Goal: Task Accomplishment & Management: Complete application form

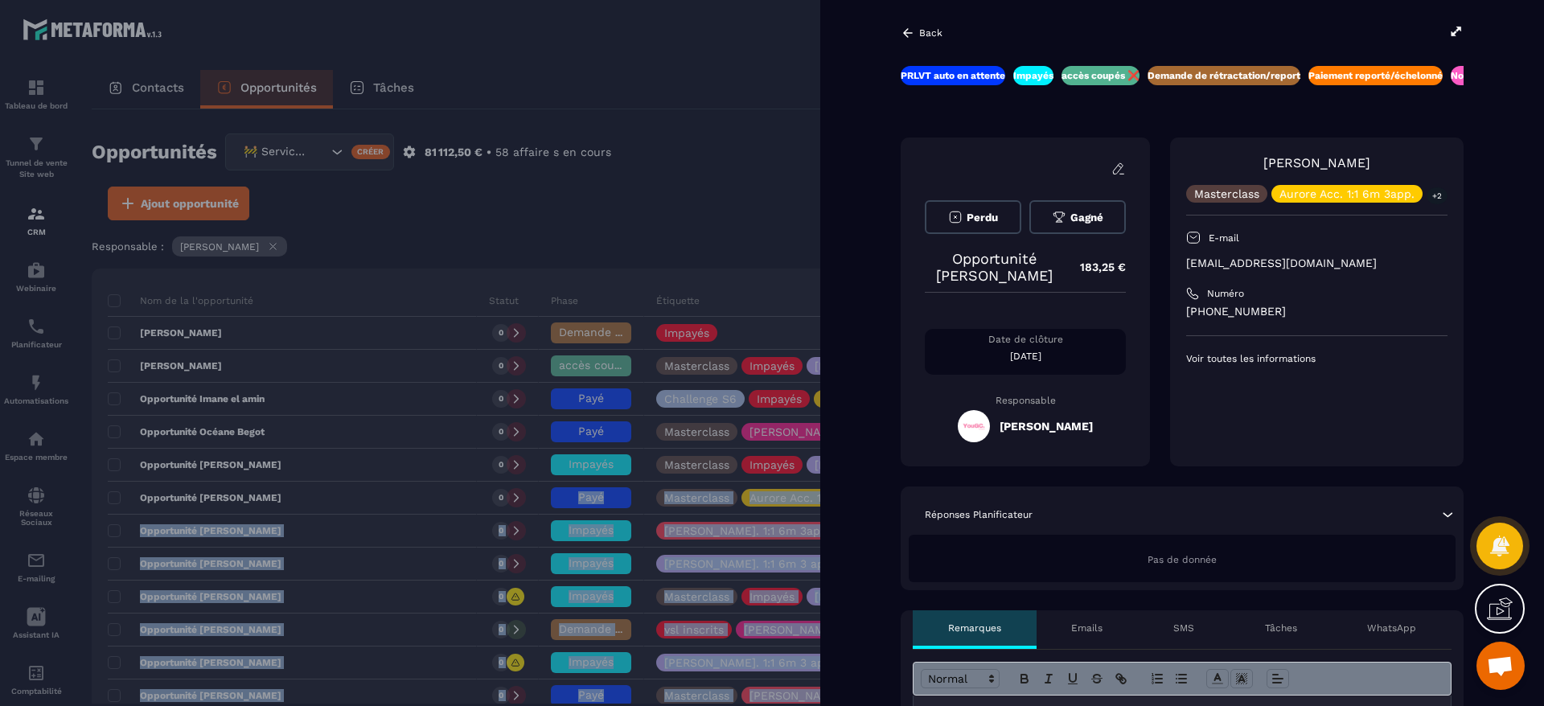
click at [600, 202] on div at bounding box center [772, 353] width 1544 height 706
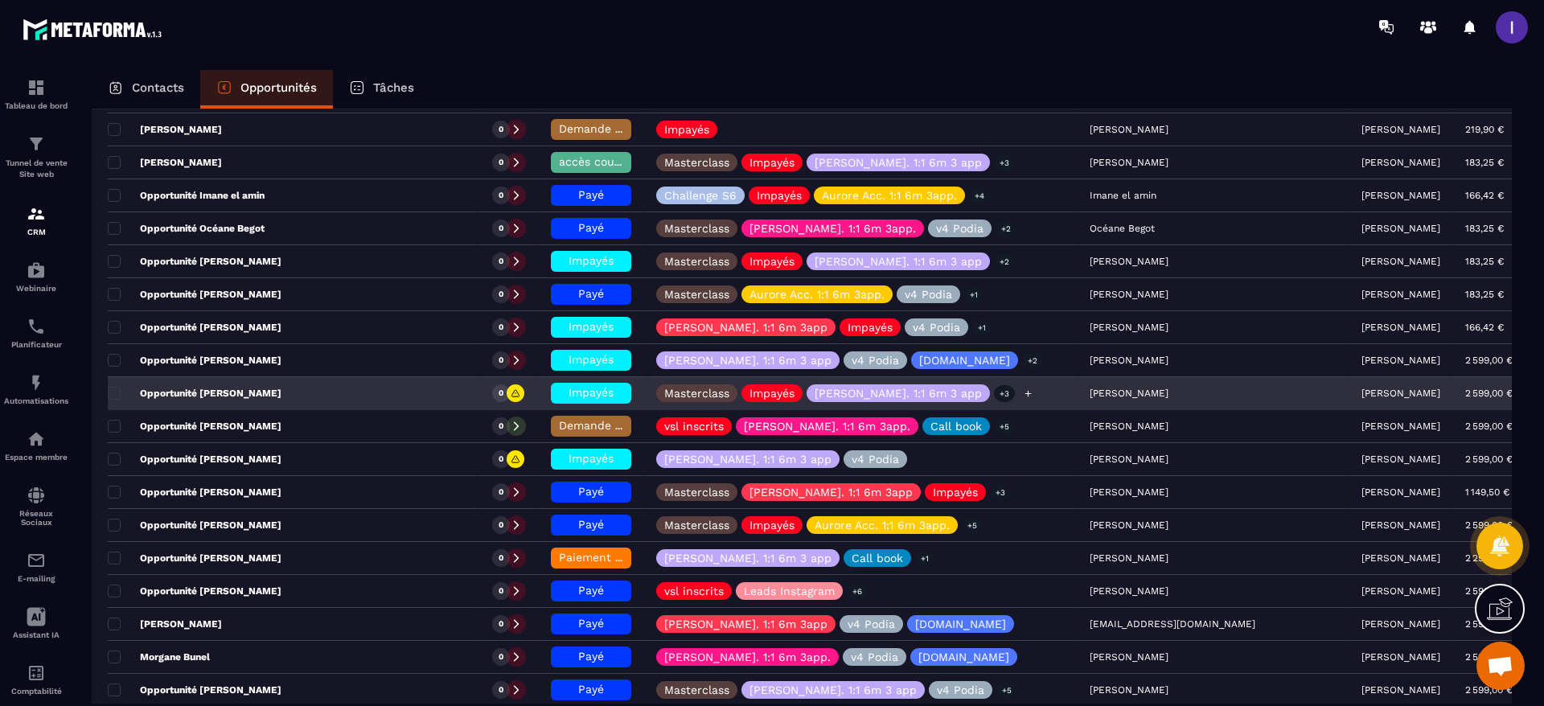
scroll to position [241, 0]
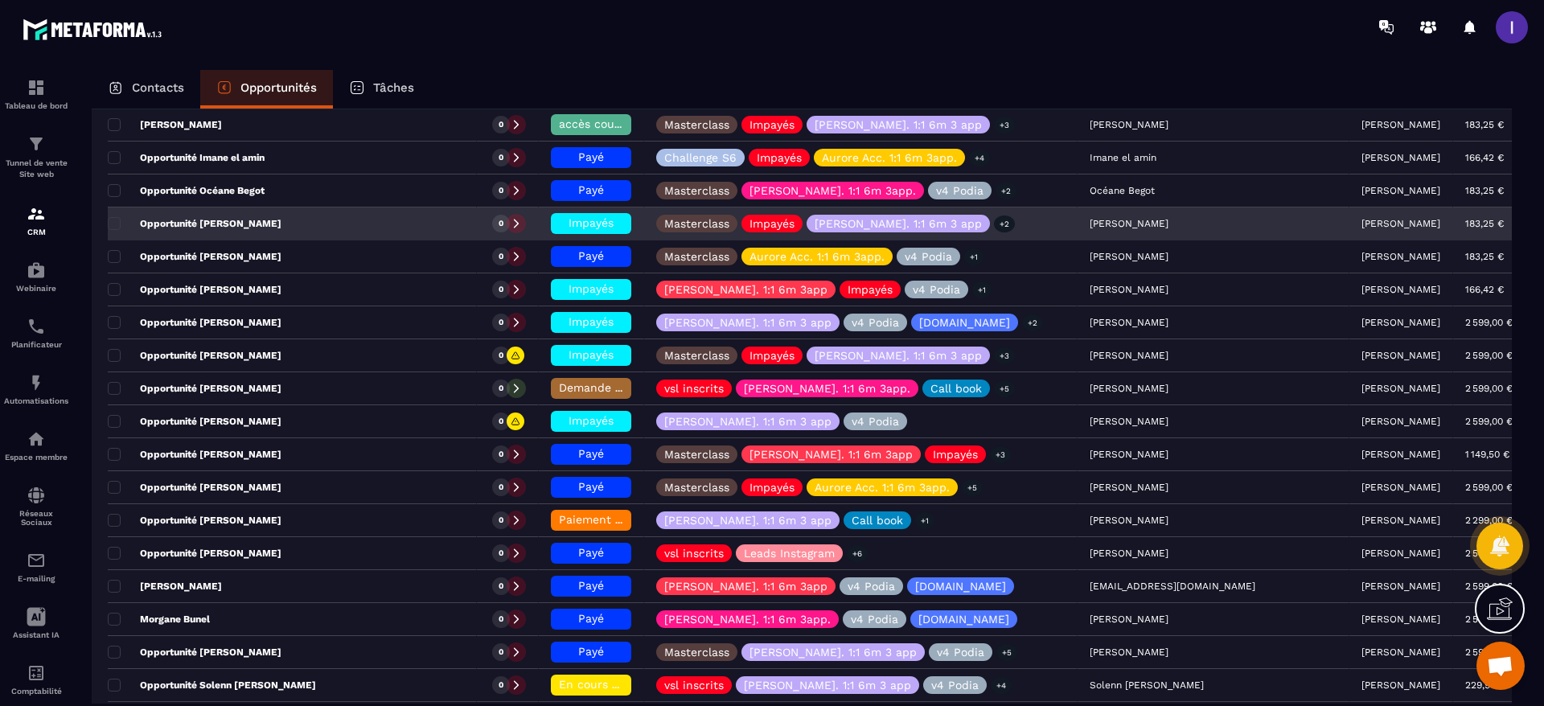
click at [610, 226] on span "Impayés" at bounding box center [591, 222] width 45 height 13
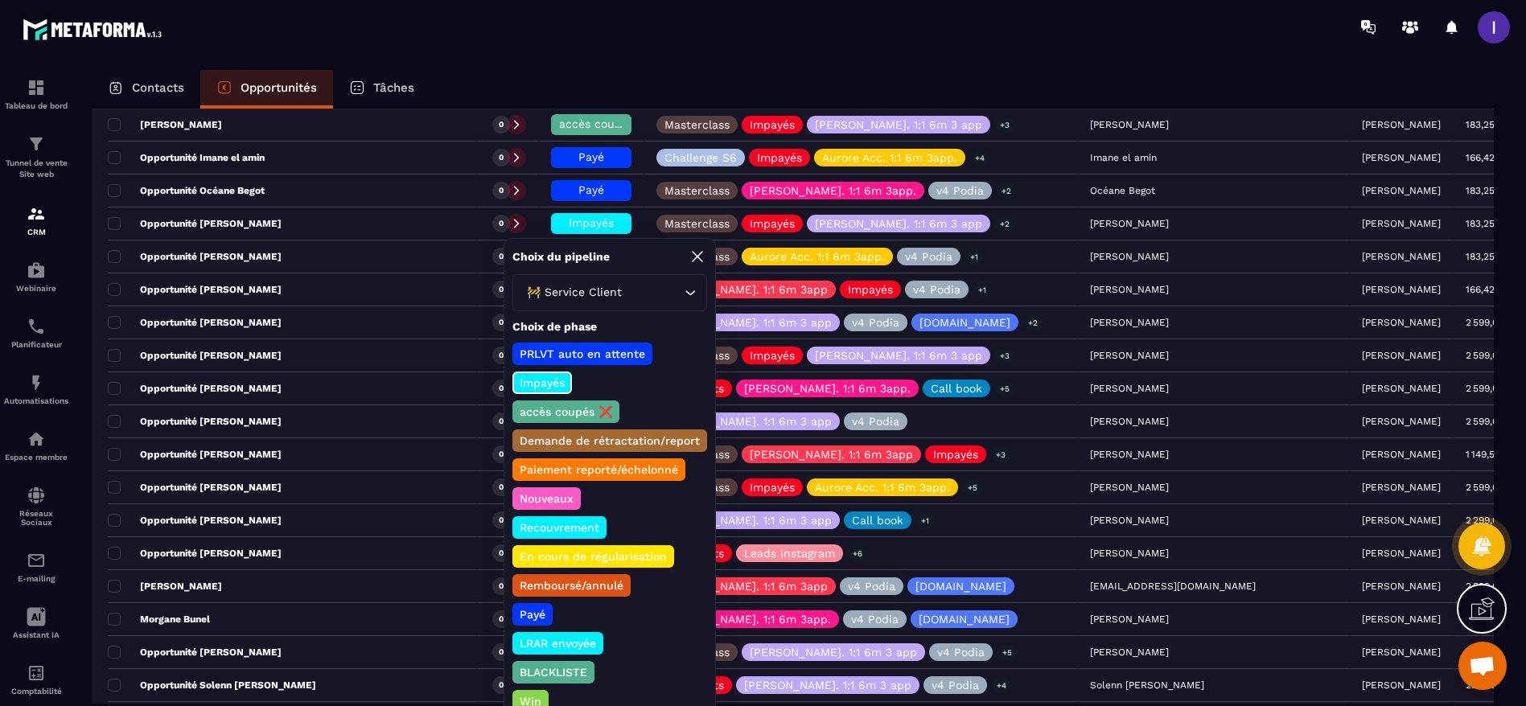
click at [575, 409] on p "accès coupés ❌" at bounding box center [565, 412] width 97 height 16
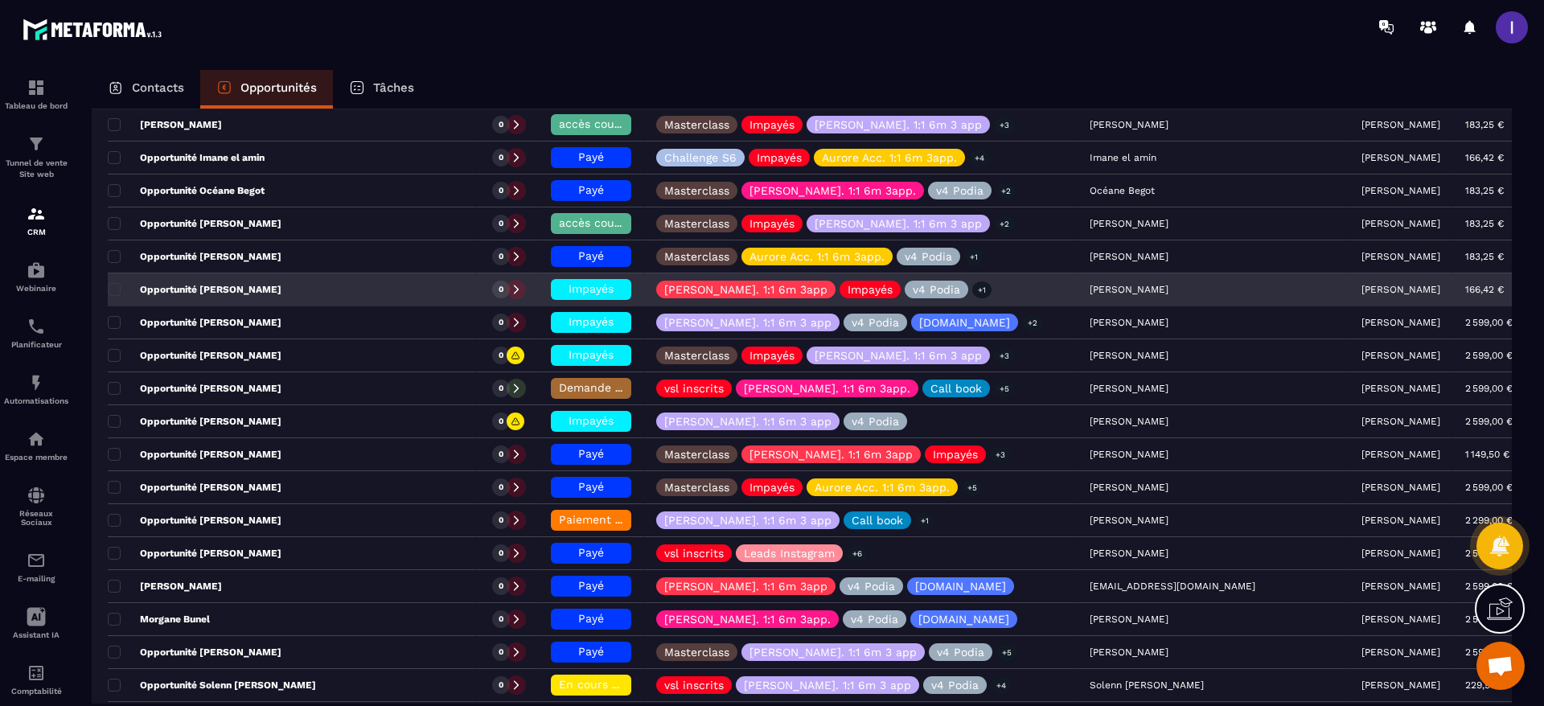
click at [594, 288] on span "Impayés" at bounding box center [591, 288] width 45 height 13
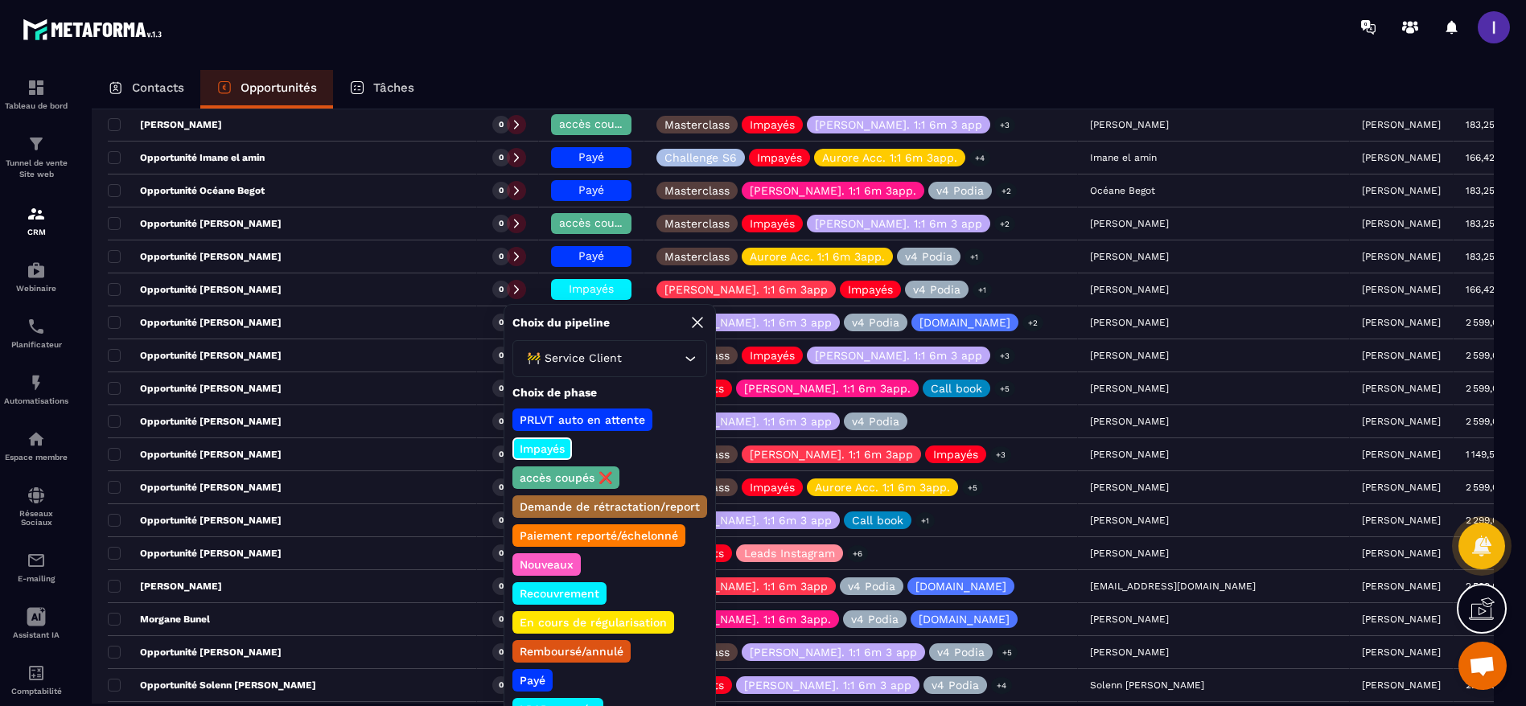
click at [571, 483] on p "accès coupés ❌" at bounding box center [565, 478] width 97 height 16
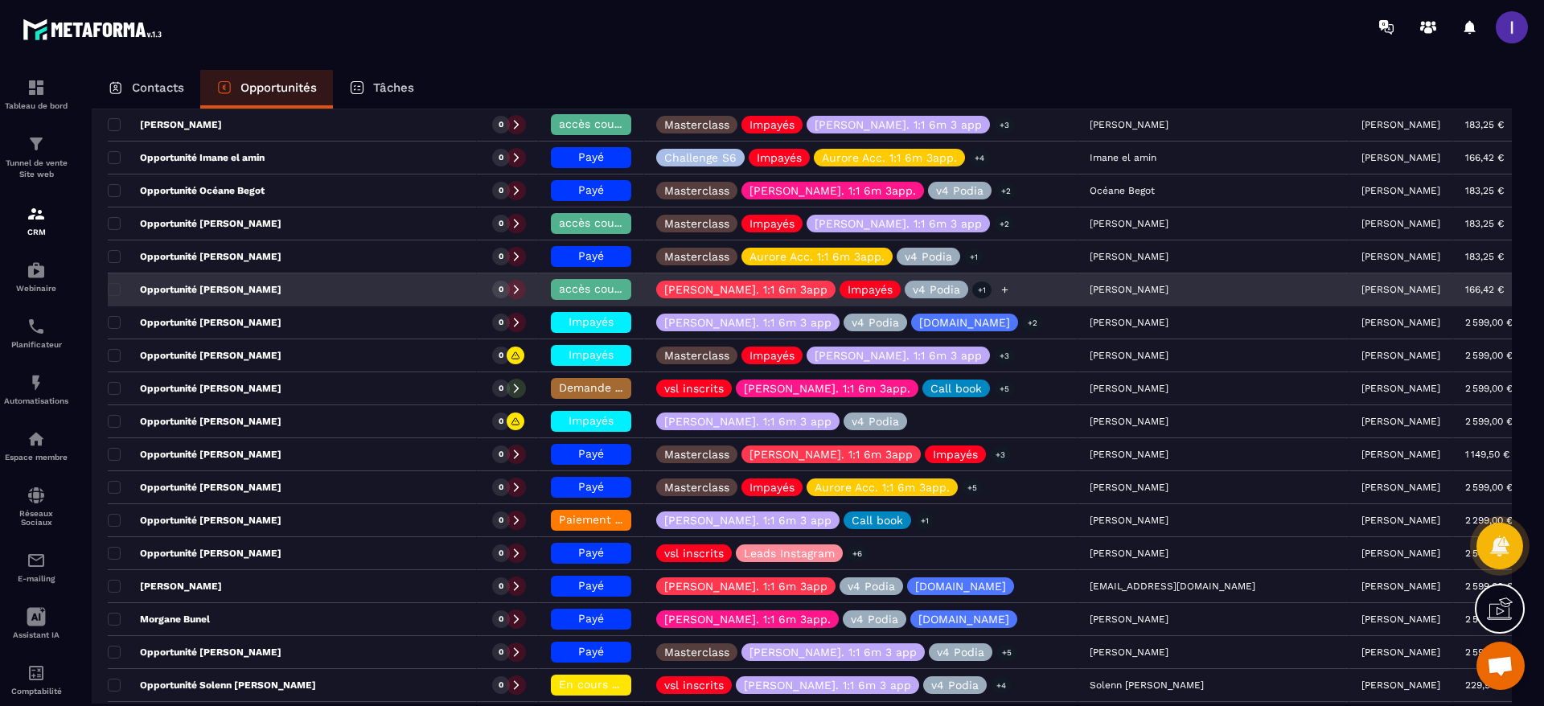
click at [1000, 285] on icon at bounding box center [1005, 290] width 10 height 10
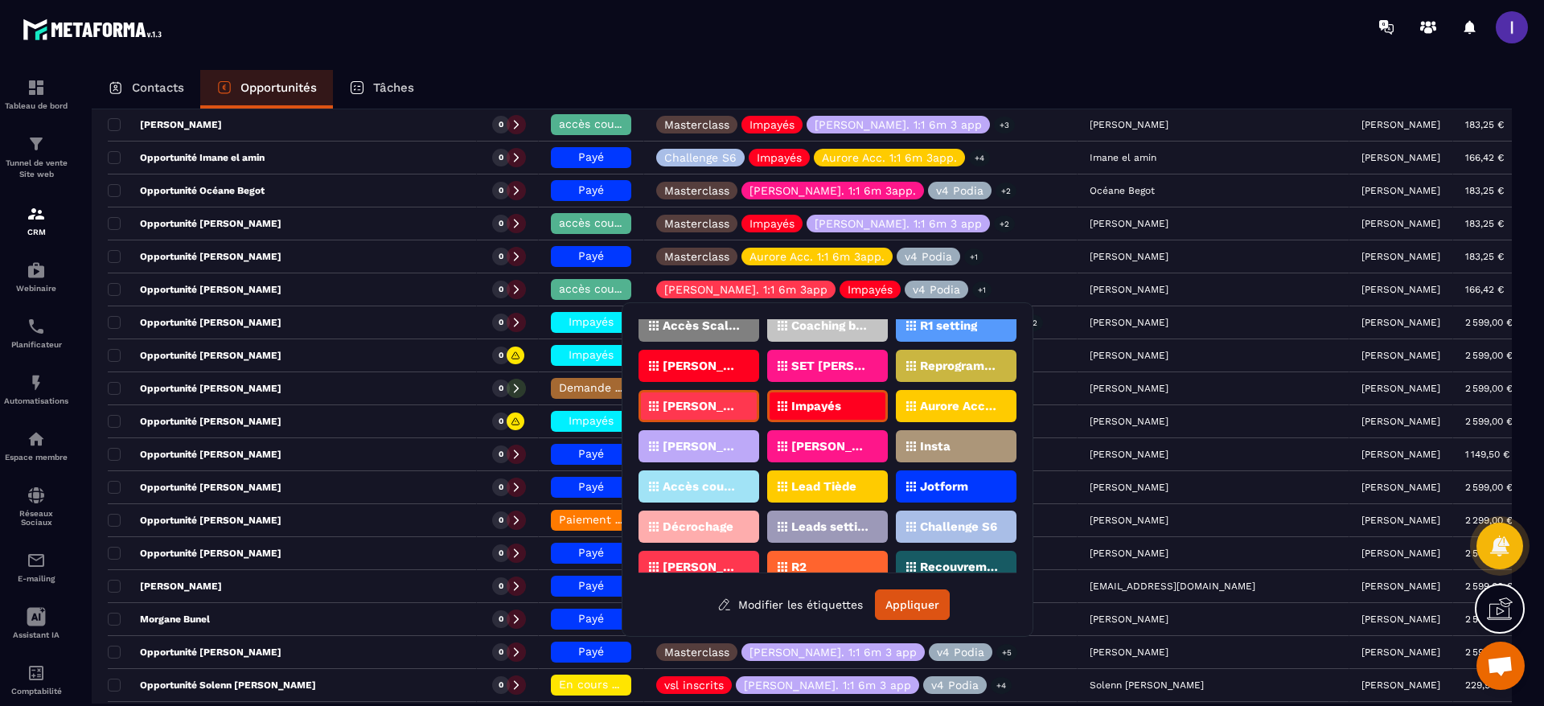
scroll to position [362, 0]
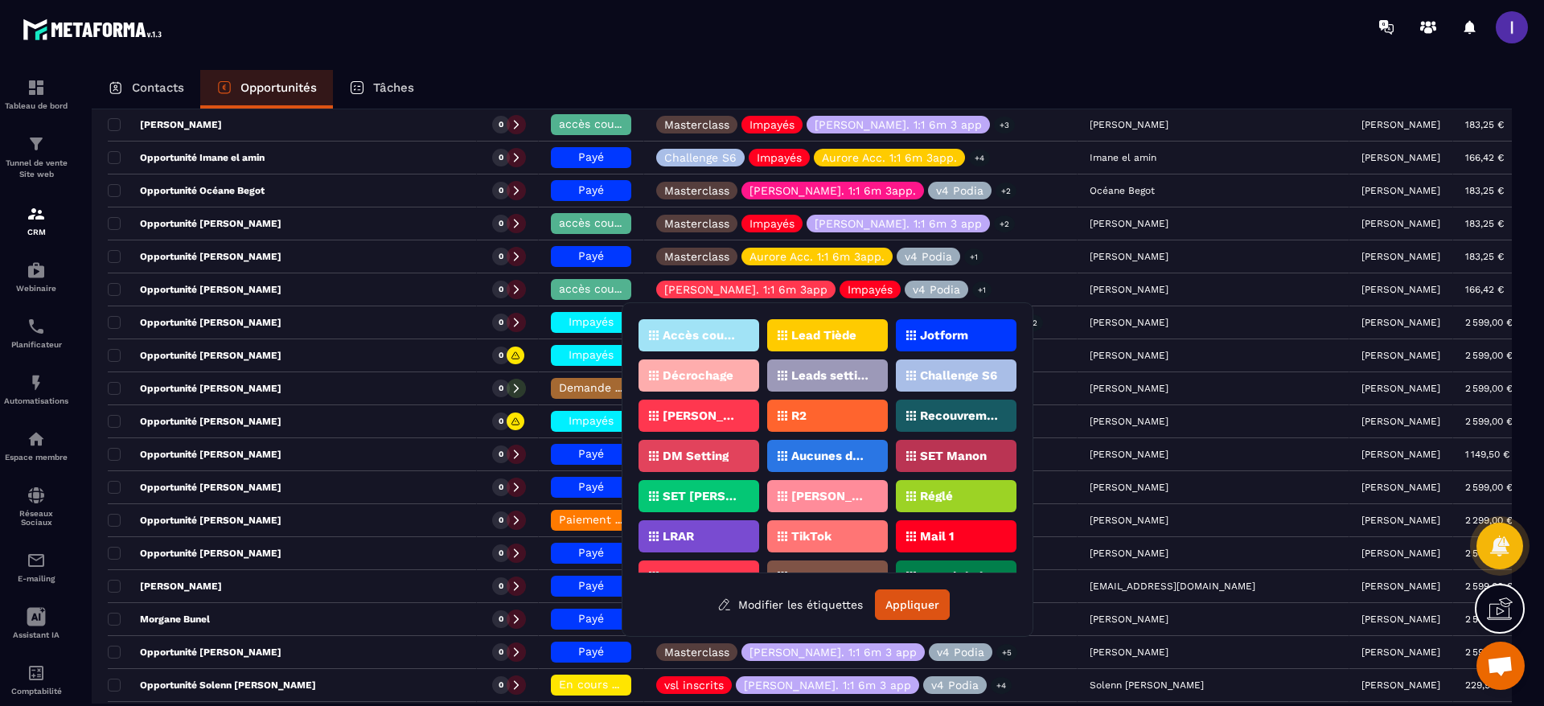
click at [717, 335] on p "Accès coupés ✖️" at bounding box center [702, 335] width 78 height 11
click at [912, 605] on button "Appliquer" at bounding box center [912, 605] width 75 height 31
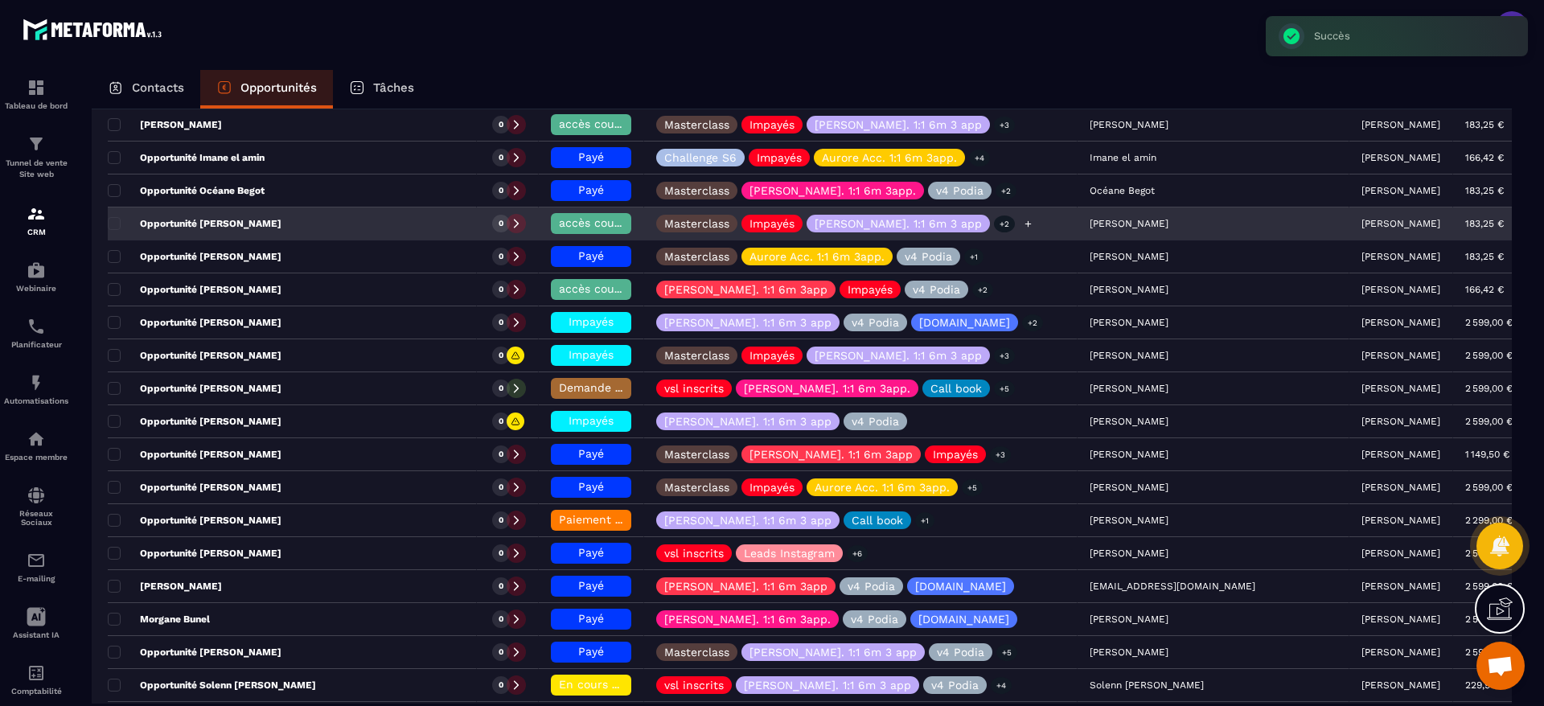
click at [1023, 219] on icon at bounding box center [1028, 224] width 10 height 10
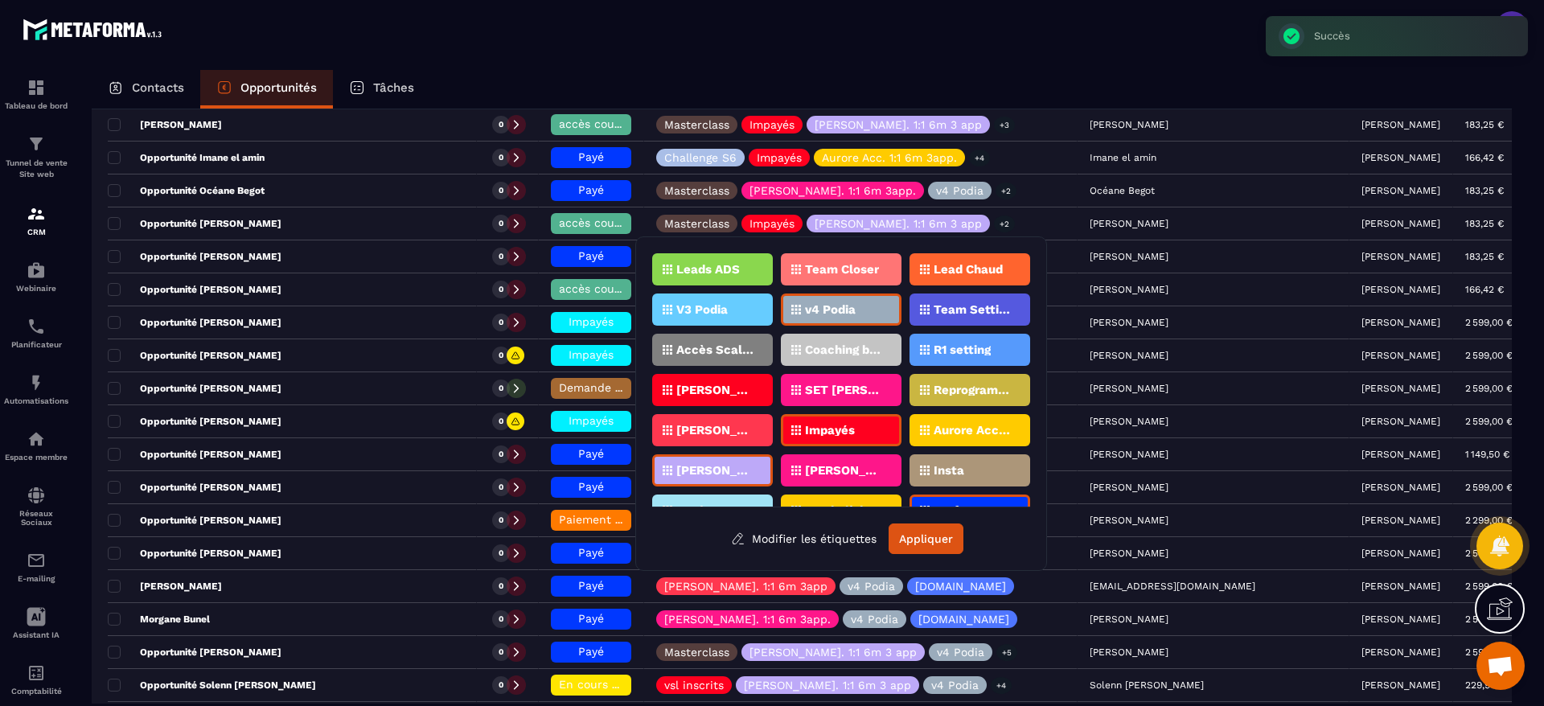
scroll to position [241, 0]
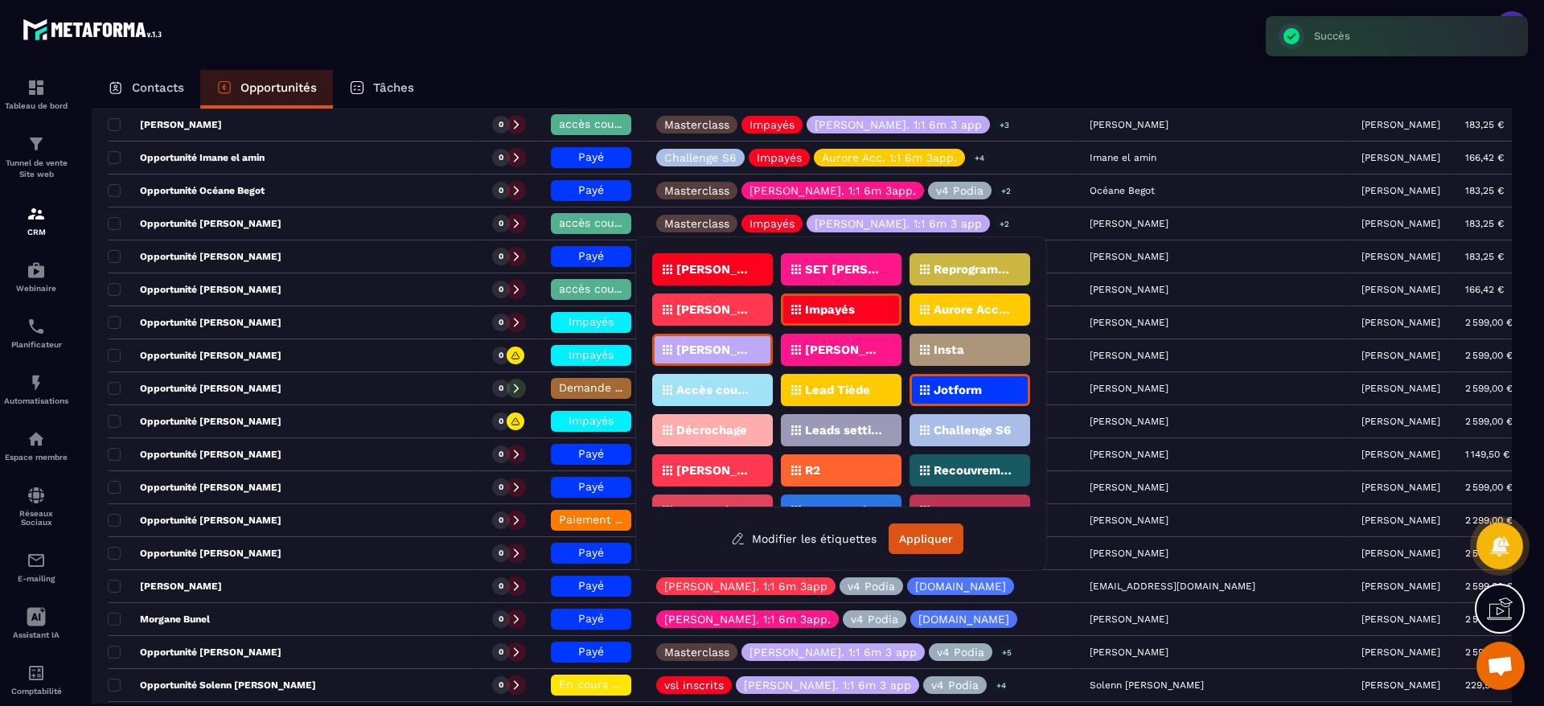
click at [729, 388] on p "Accès coupés ✖️" at bounding box center [715, 389] width 78 height 11
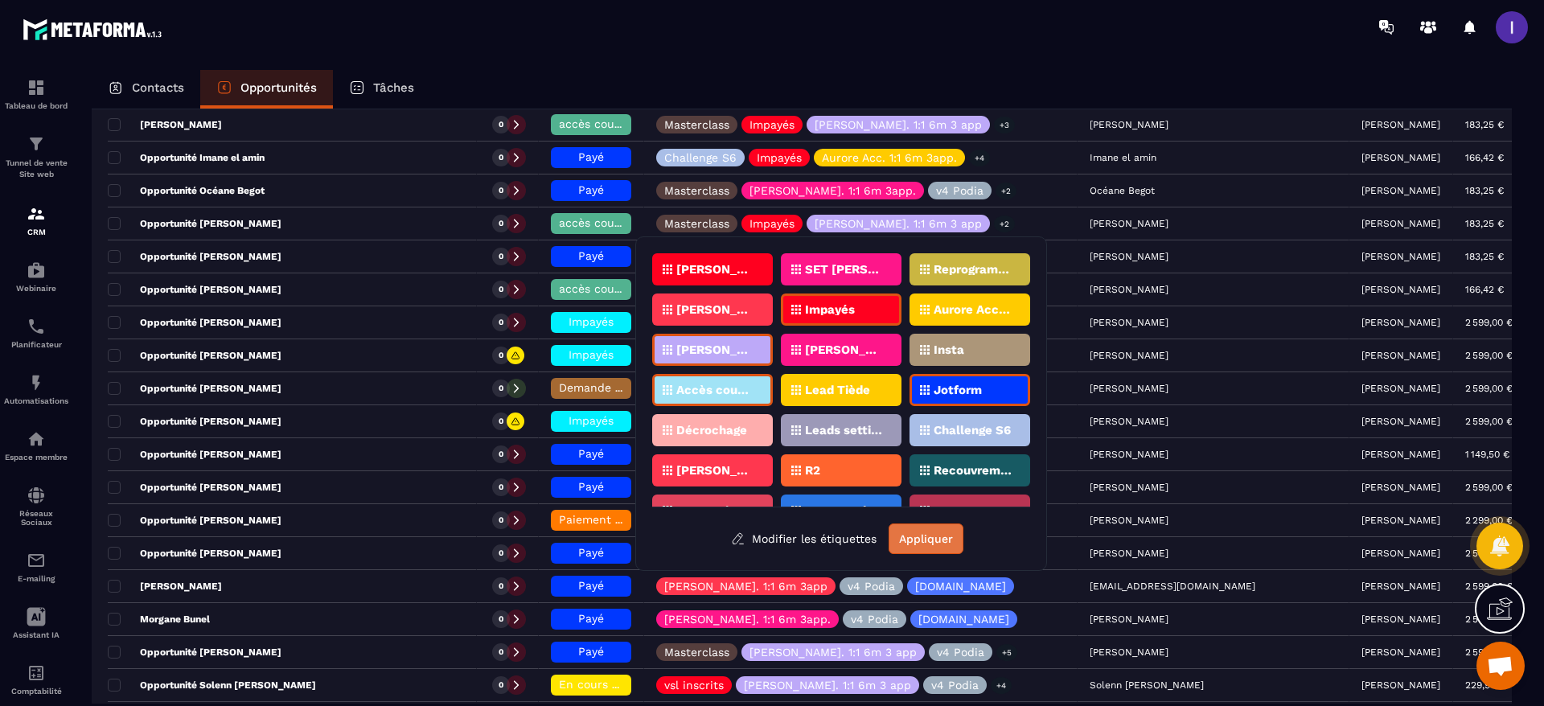
click at [935, 533] on button "Appliquer" at bounding box center [926, 539] width 75 height 31
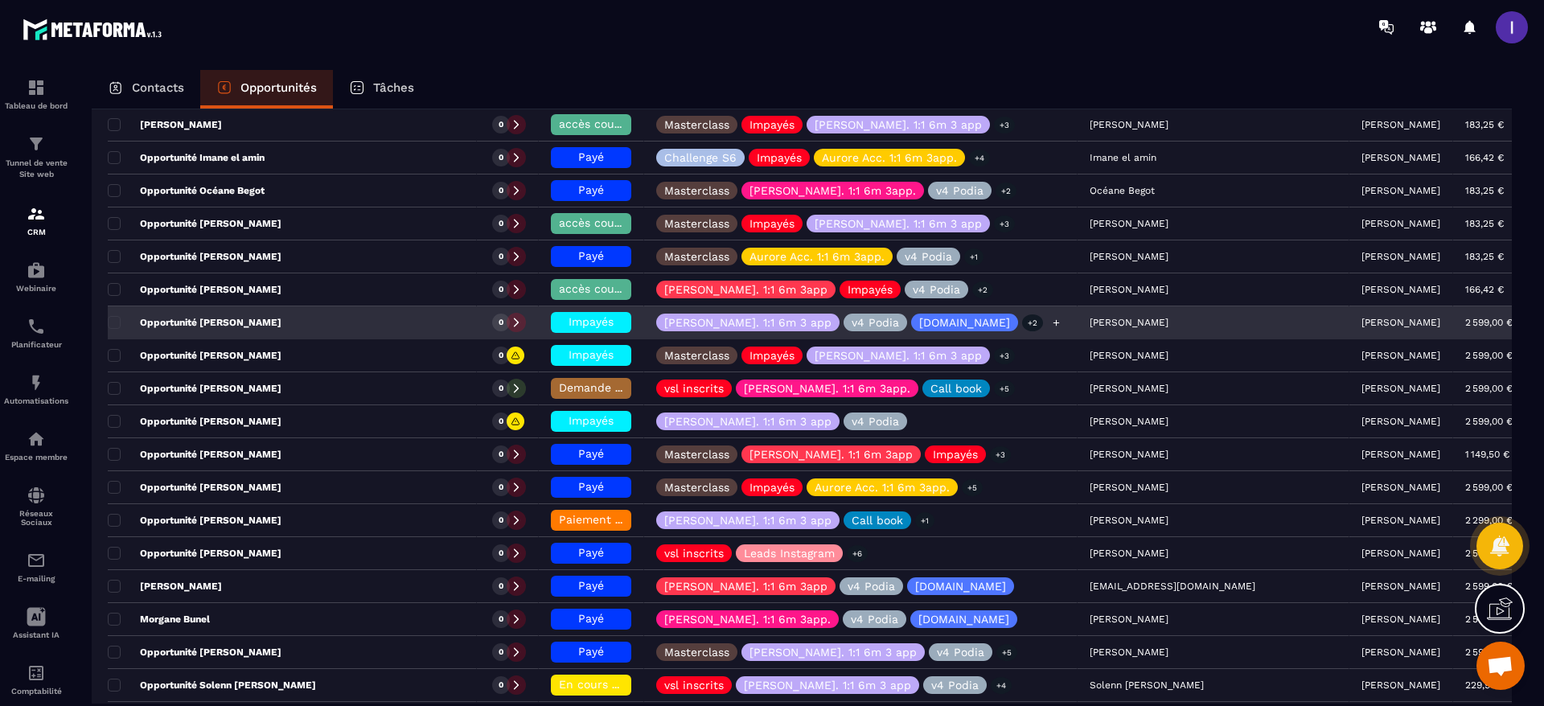
click at [1053, 323] on icon at bounding box center [1056, 322] width 6 height 6
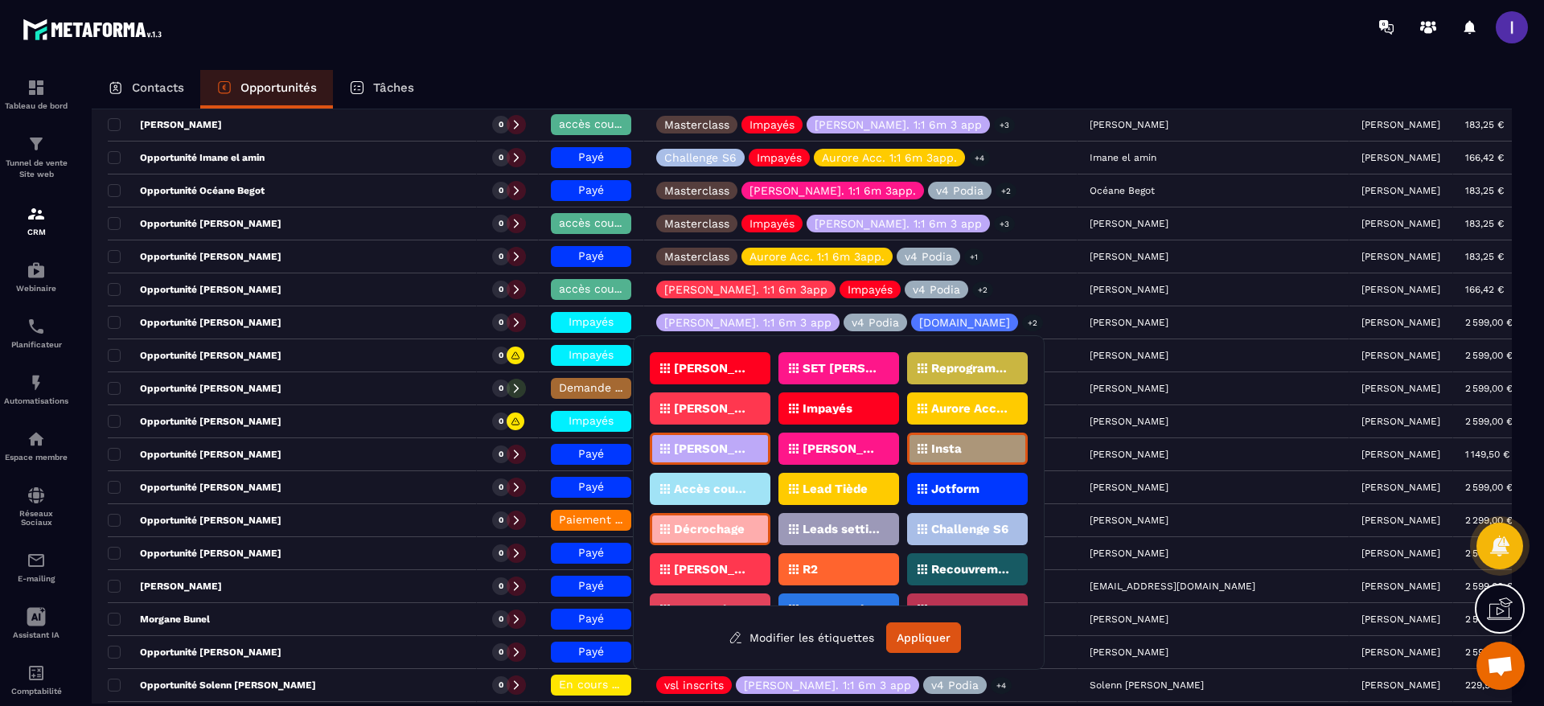
click at [729, 500] on div "Accès coupés ✖️" at bounding box center [710, 489] width 121 height 32
click at [804, 422] on div "Impayés" at bounding box center [839, 409] width 121 height 32
click at [919, 637] on button "Appliquer" at bounding box center [923, 638] width 75 height 31
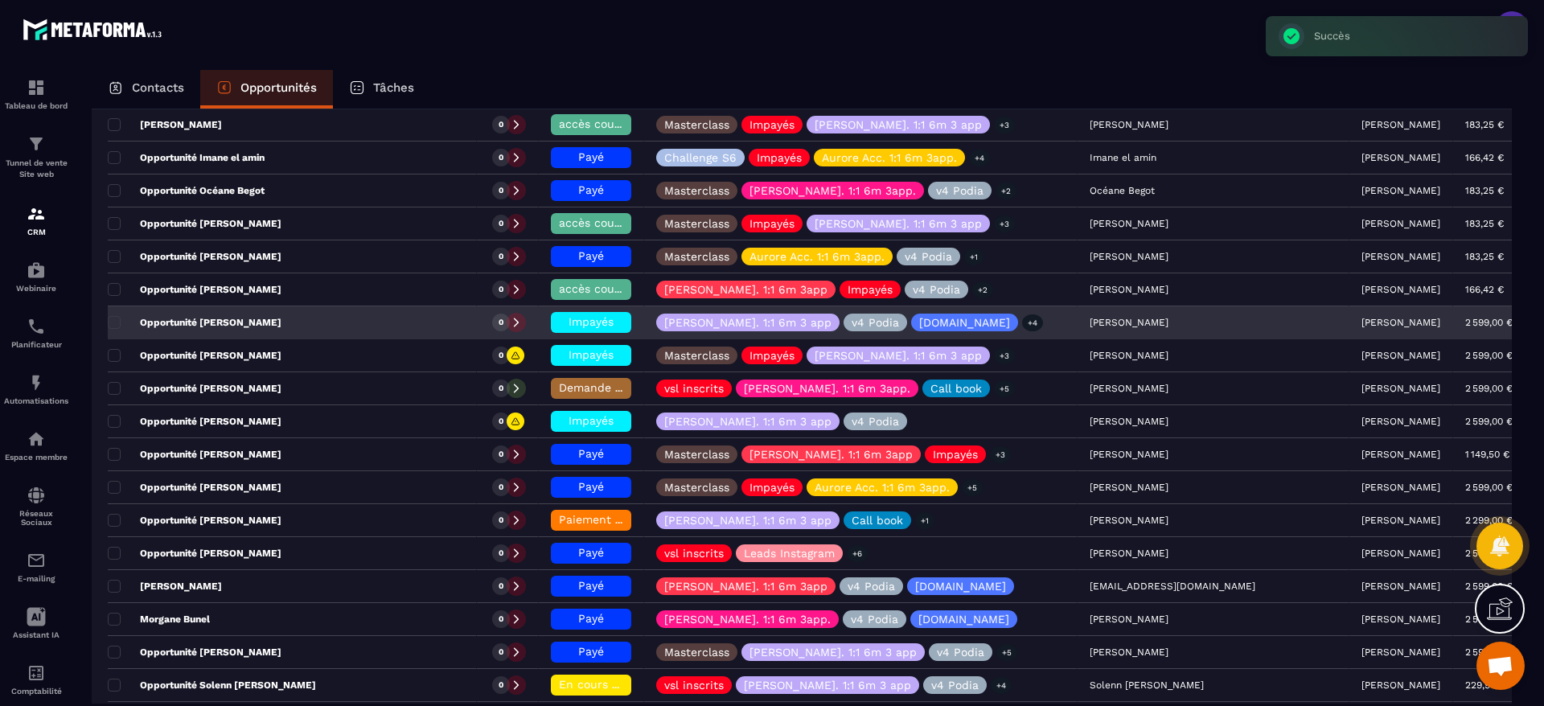
click at [602, 319] on span "Impayés" at bounding box center [591, 321] width 45 height 13
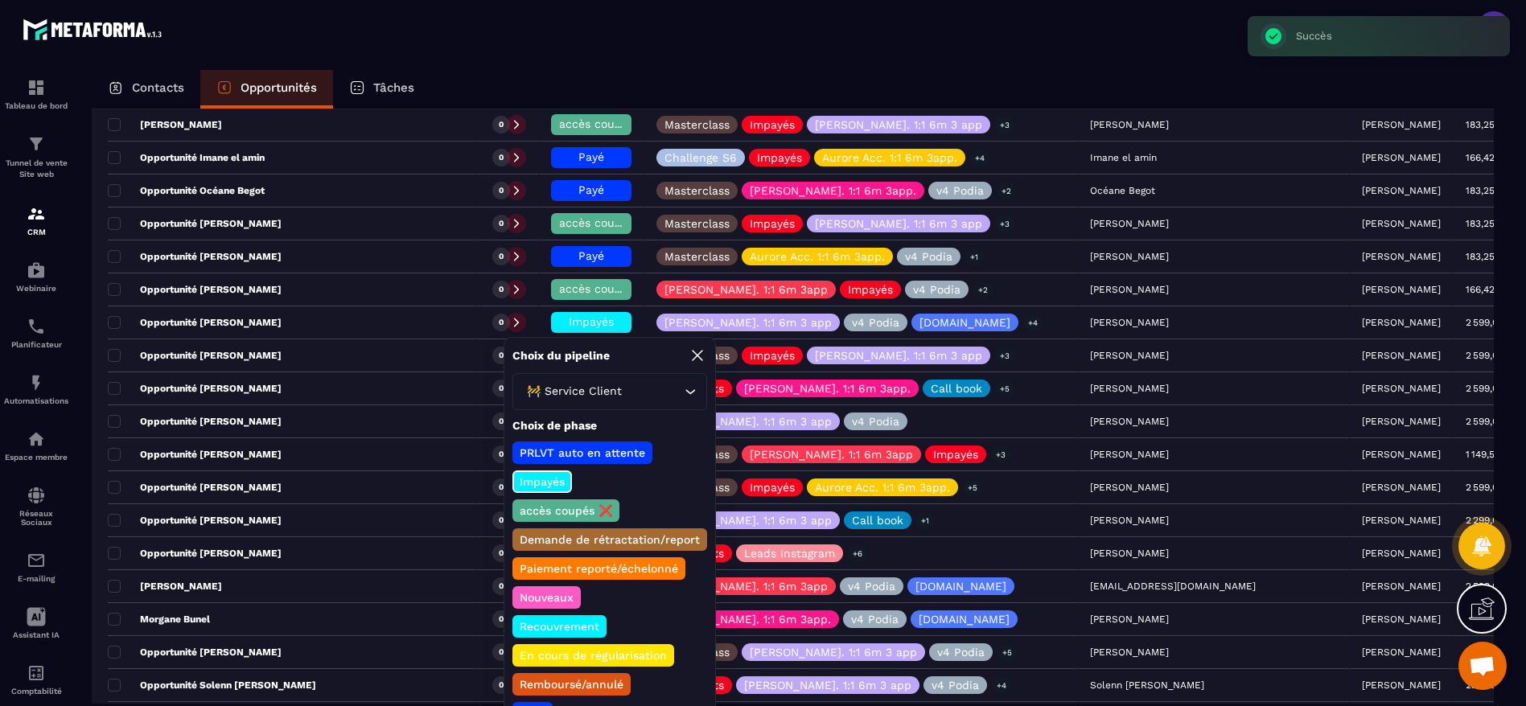
click at [576, 511] on p "accès coupés ❌" at bounding box center [565, 511] width 97 height 16
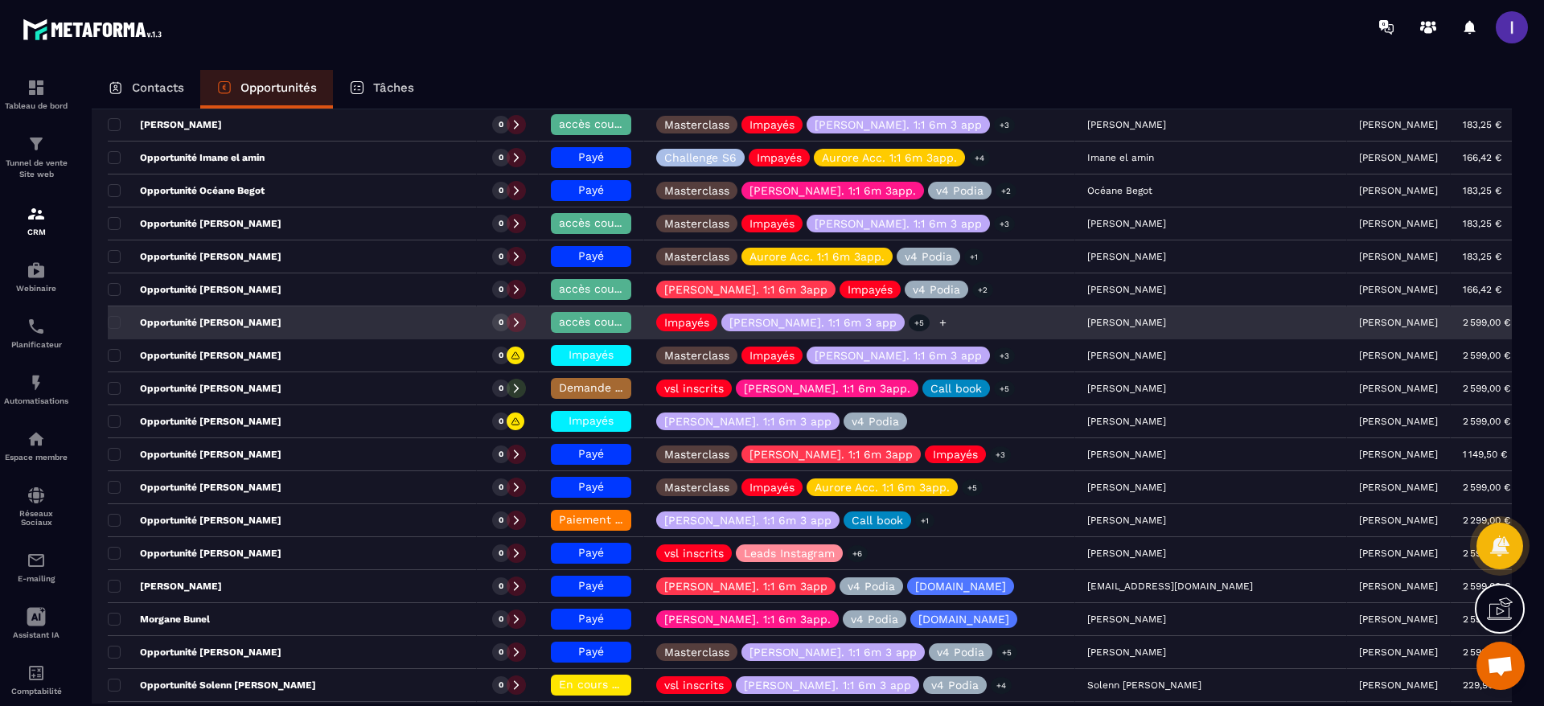
click at [938, 323] on icon at bounding box center [943, 323] width 10 height 10
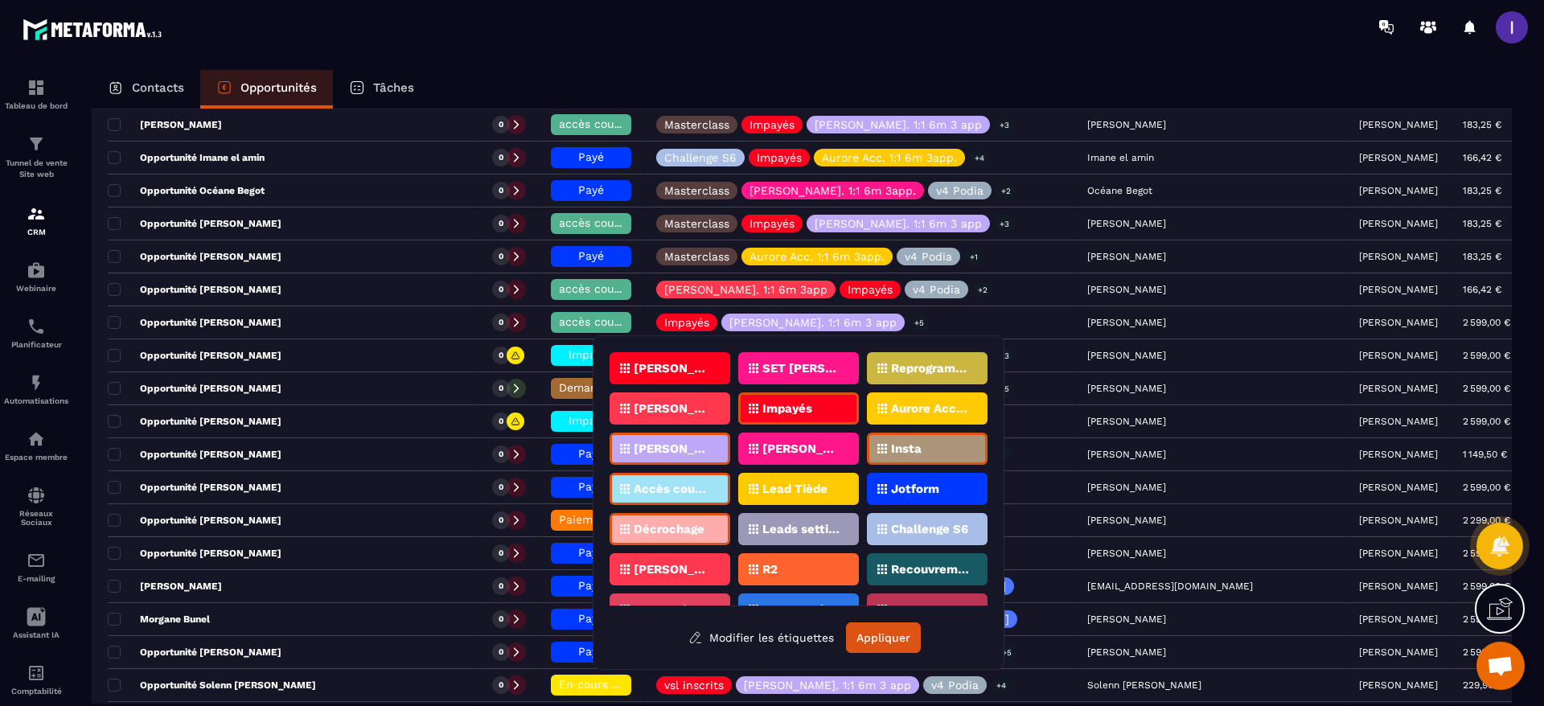
click at [954, 62] on section "Tableau de bord Tunnel de vente Site web CRM Webinaire Planificateur Automatisa…" at bounding box center [772, 403] width 1544 height 698
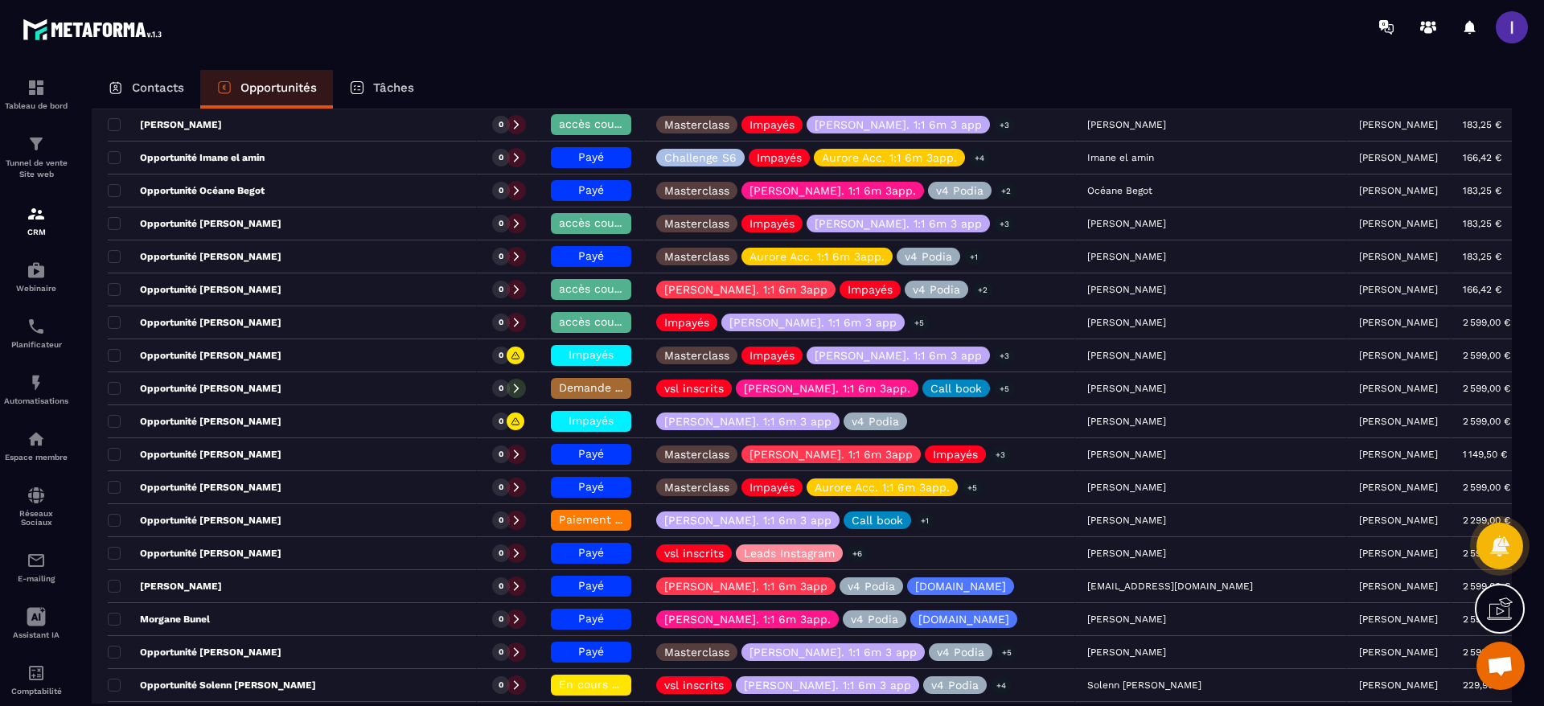
click at [155, 85] on p "Contacts" at bounding box center [158, 87] width 52 height 14
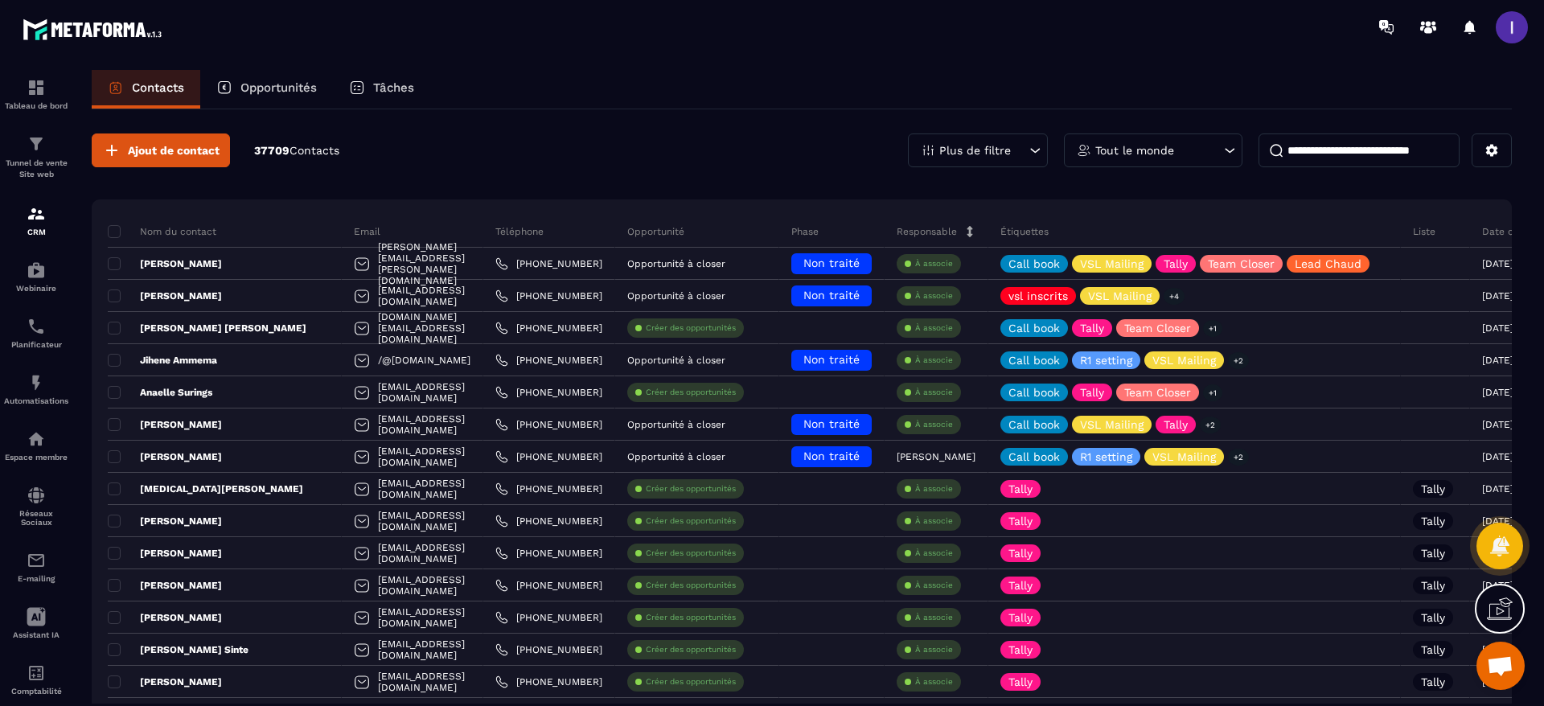
click at [1374, 146] on input at bounding box center [1359, 151] width 201 height 34
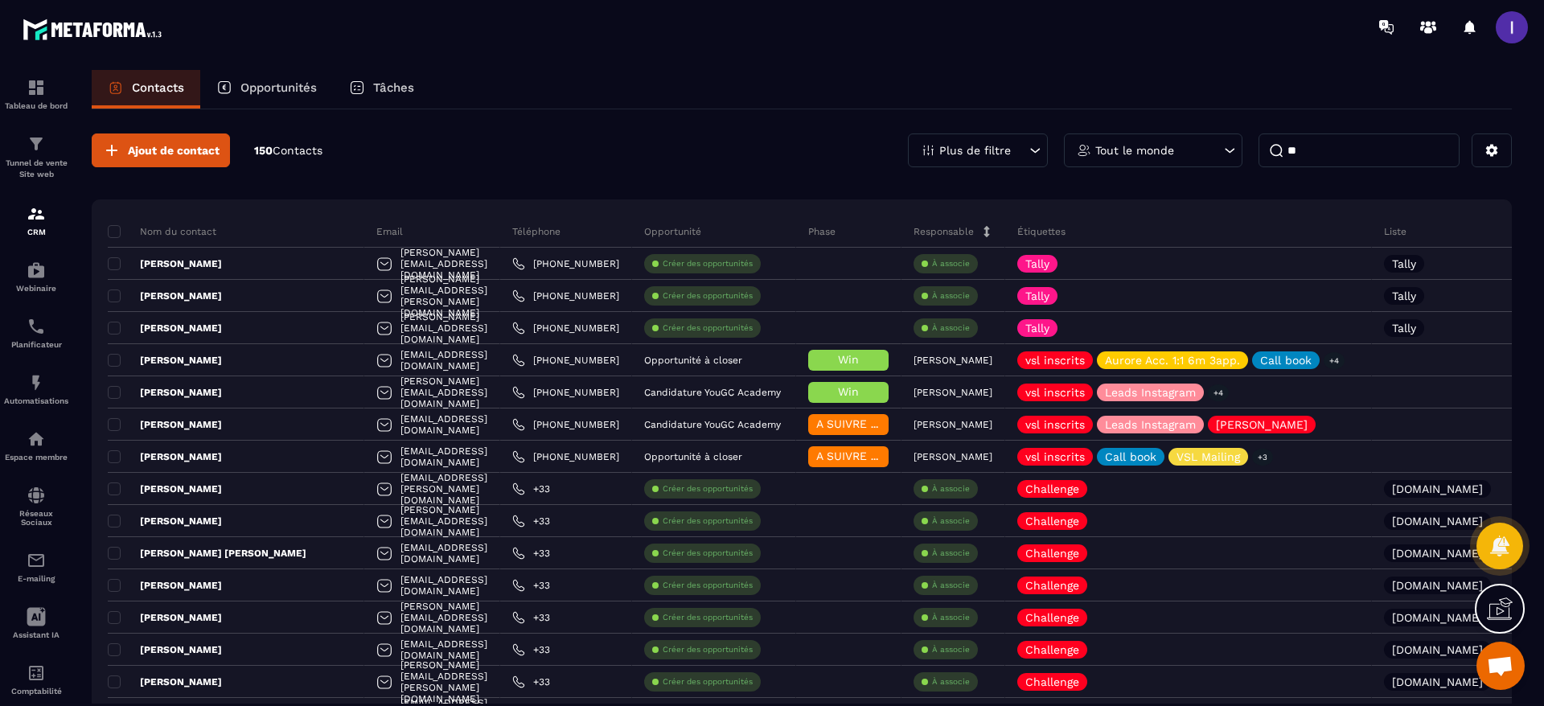
type input "*"
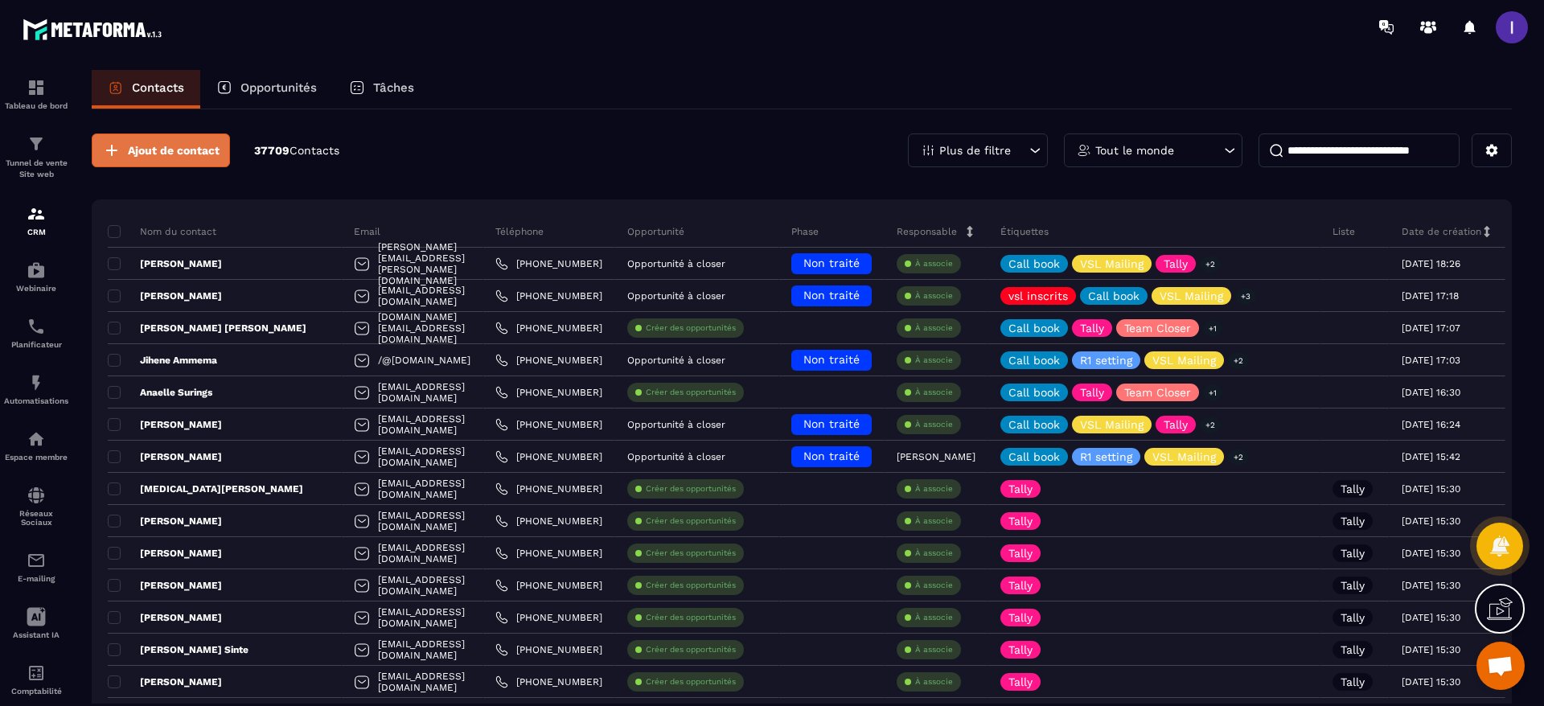
click at [146, 155] on span "Ajout de contact" at bounding box center [174, 150] width 92 height 16
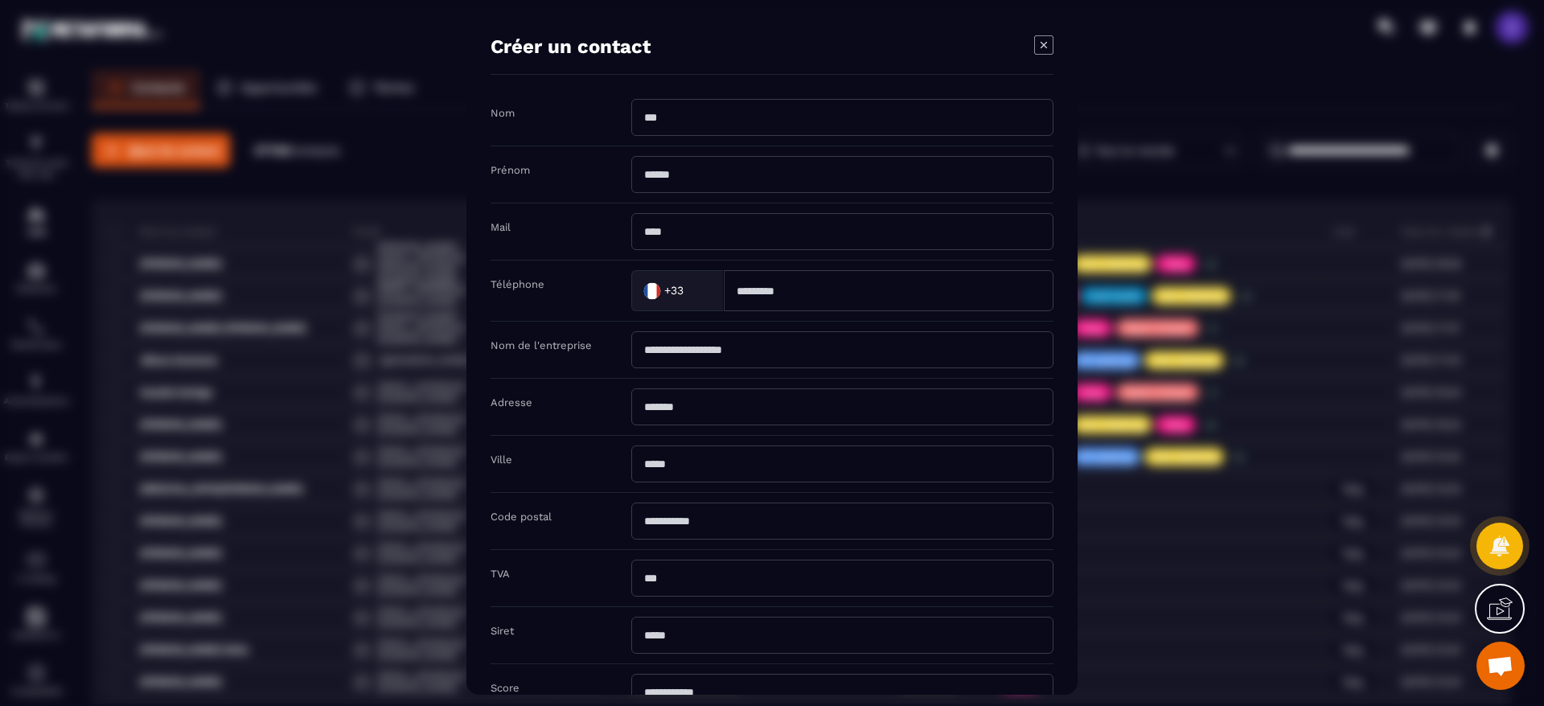
click at [725, 122] on input "Modal window" at bounding box center [842, 117] width 422 height 37
type input "********"
type input "*****"
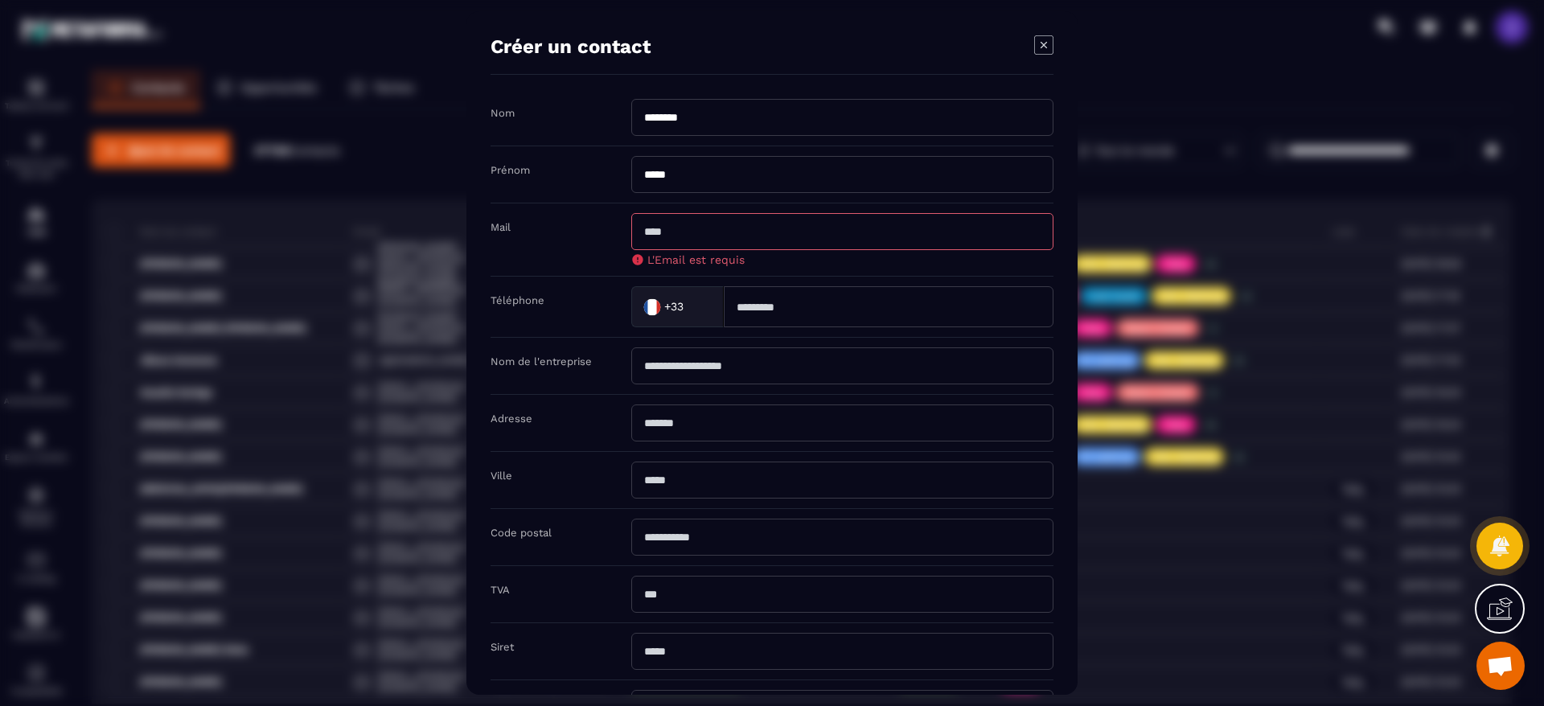
click at [806, 223] on input "Modal window" at bounding box center [842, 231] width 422 height 37
paste input "**********"
type input "**********"
click at [826, 304] on input "Modal window" at bounding box center [889, 306] width 330 height 41
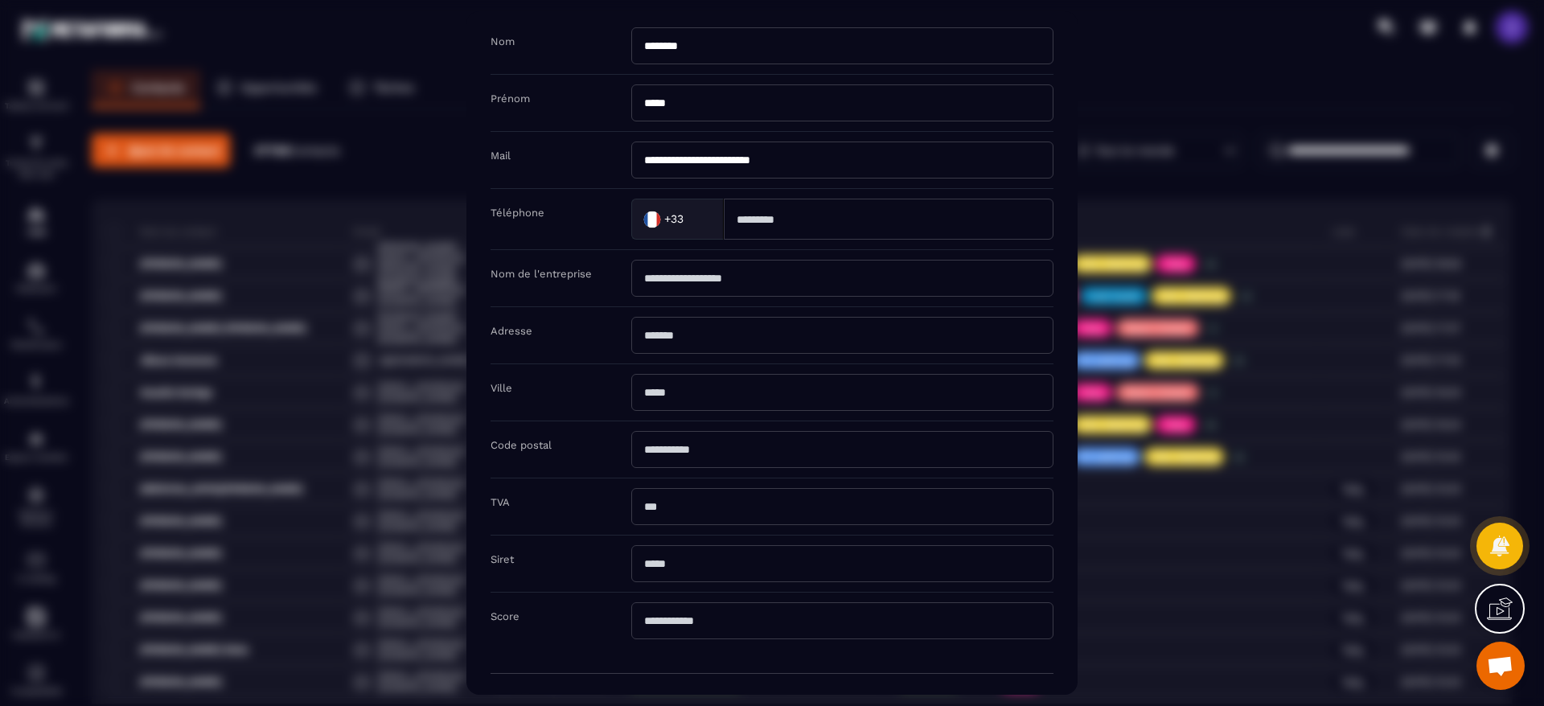
scroll to position [129, 0]
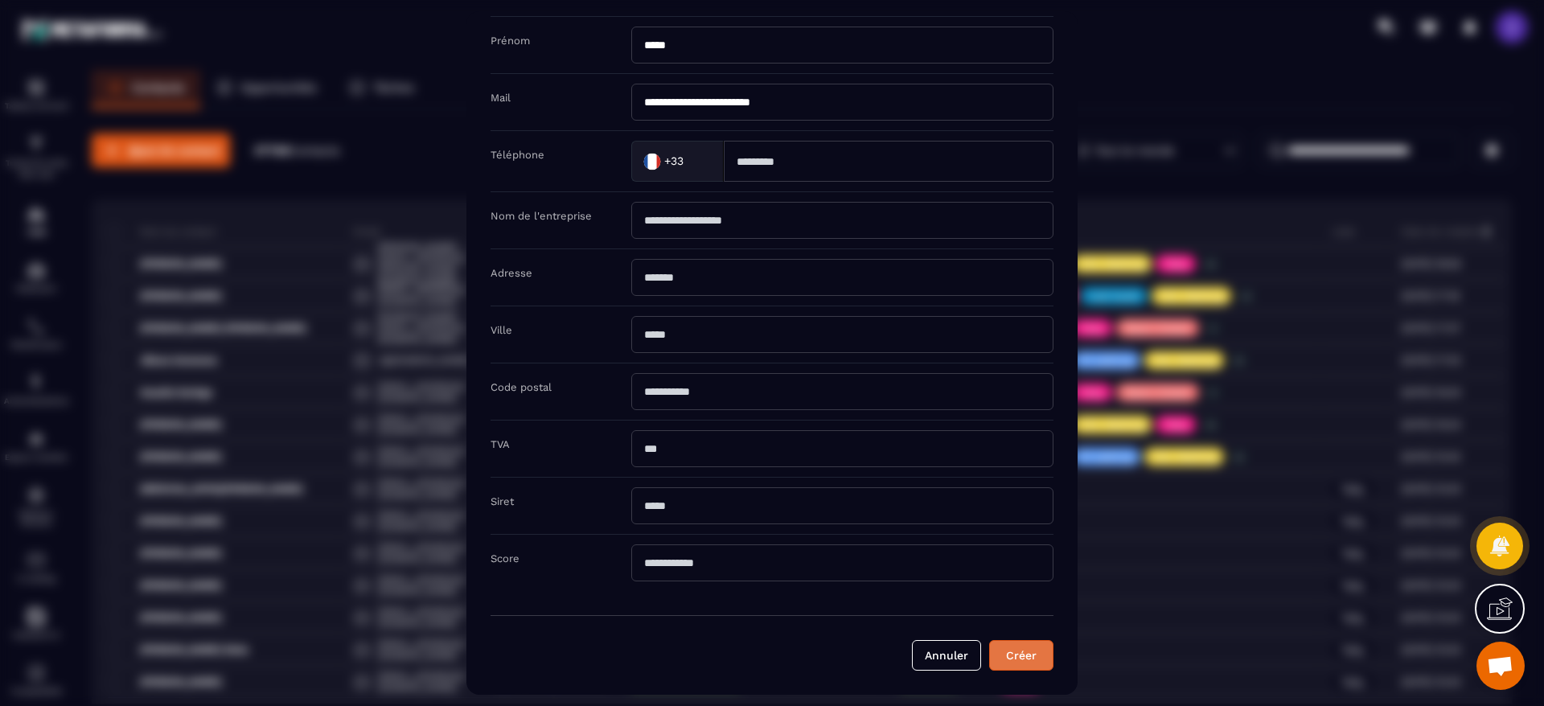
click at [1020, 643] on button "Créer" at bounding box center [1021, 655] width 64 height 31
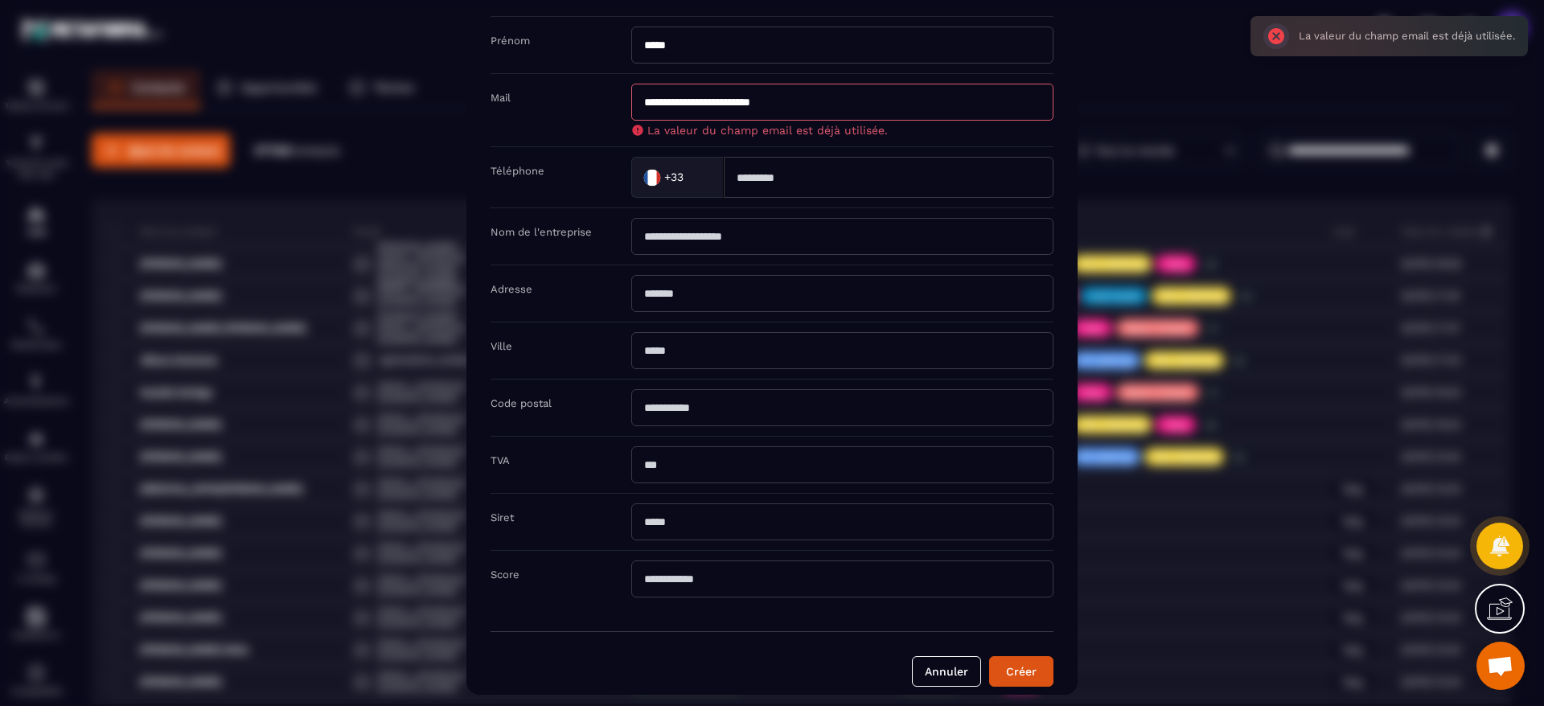
click at [764, 104] on input "**********" at bounding box center [842, 102] width 422 height 37
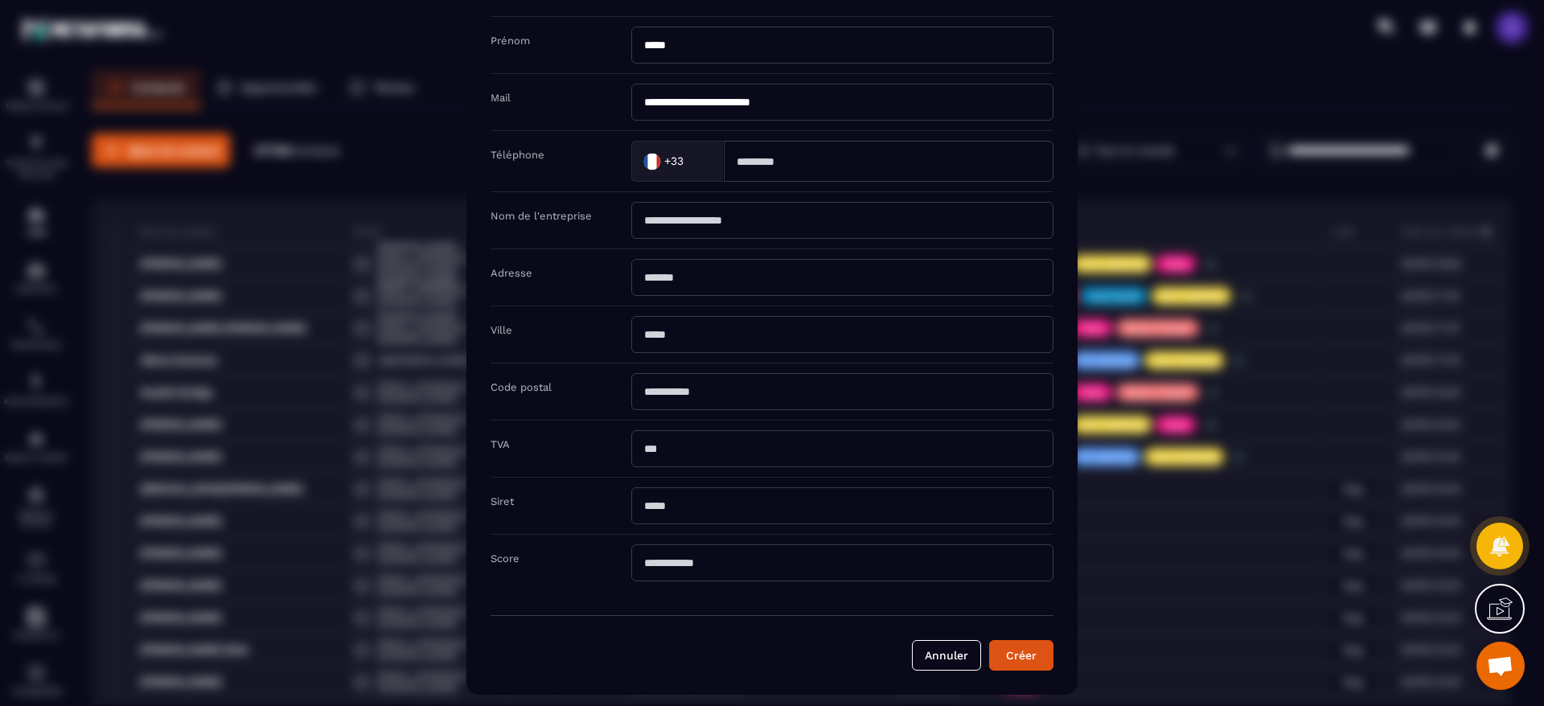
click at [383, 47] on div "Modal window" at bounding box center [772, 353] width 1544 height 706
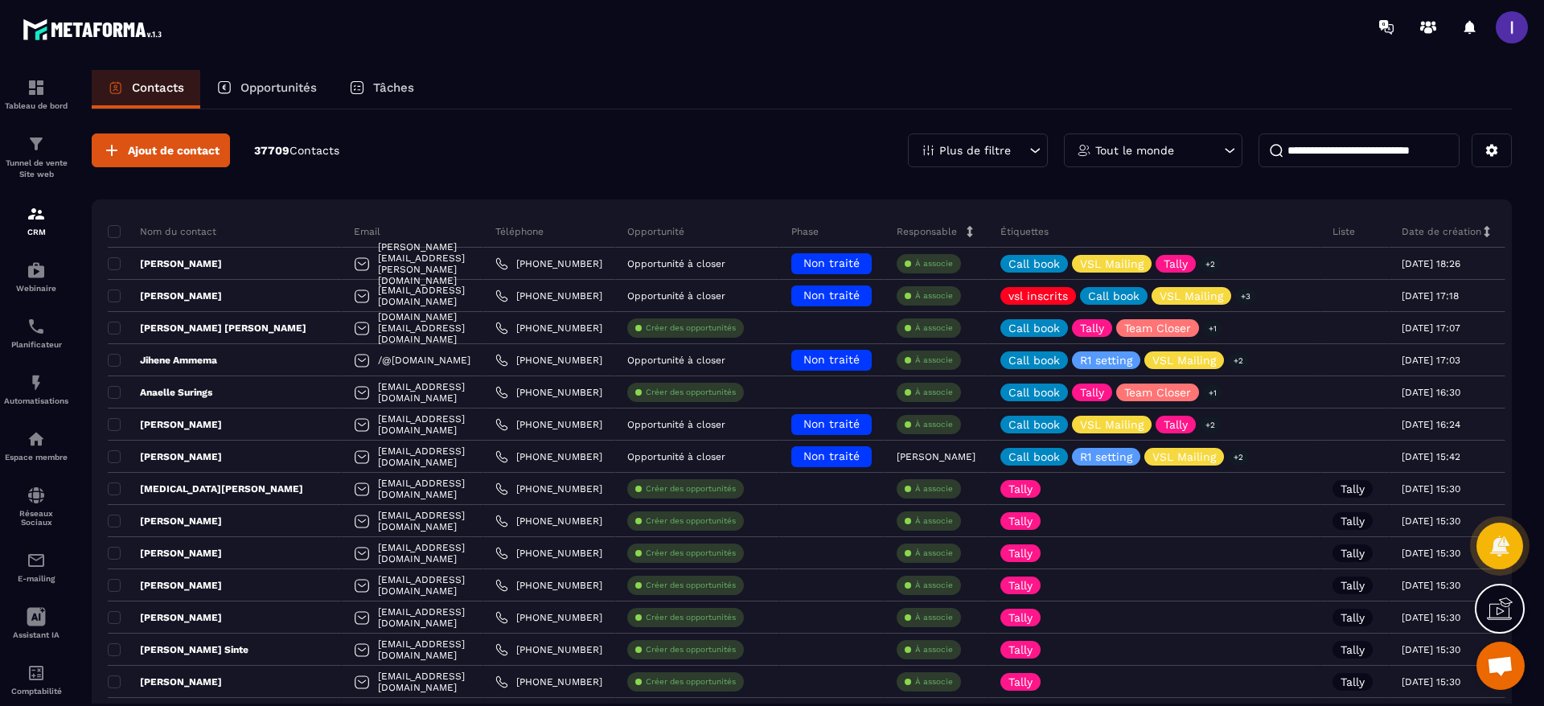
click at [1356, 139] on input at bounding box center [1359, 151] width 201 height 34
paste input "**********"
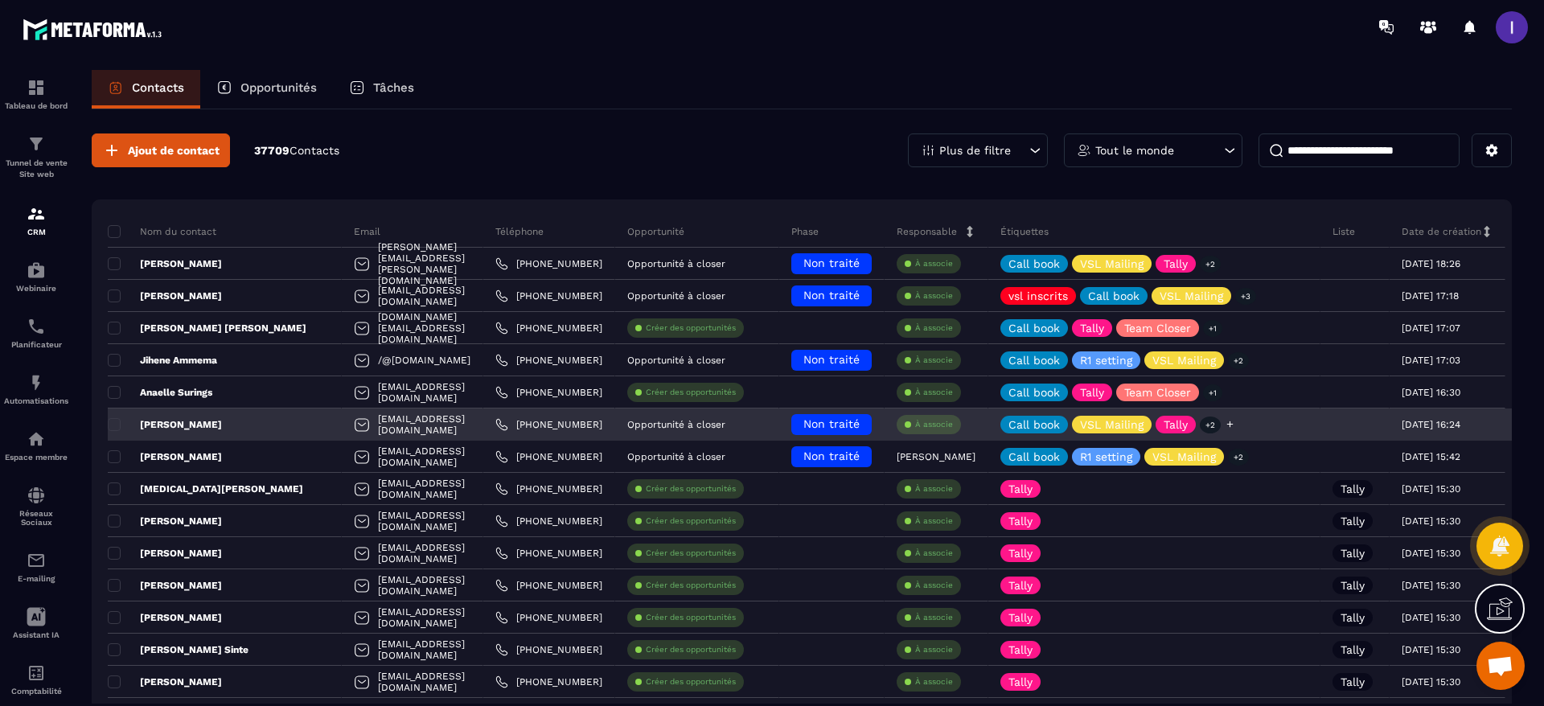
scroll to position [0, 6]
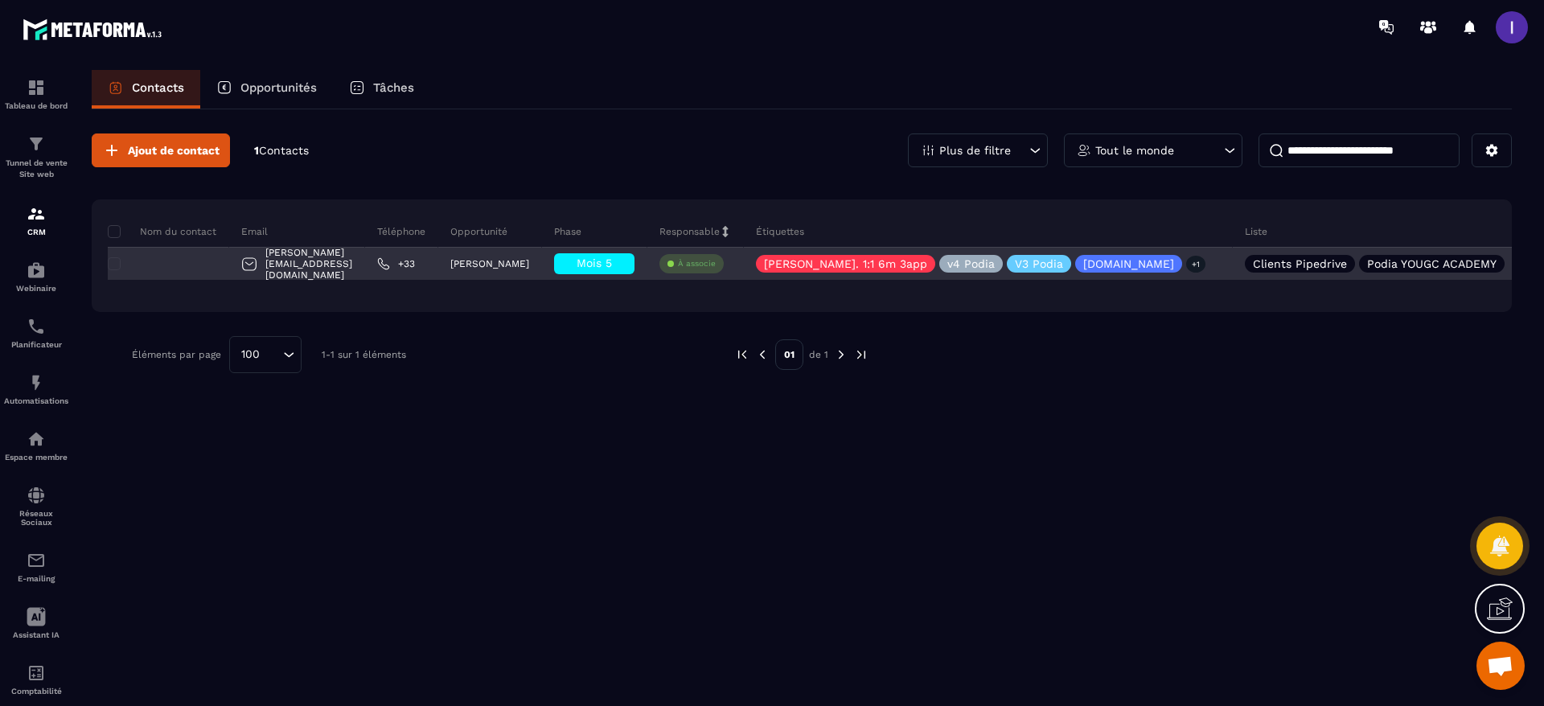
type input "**********"
click at [209, 265] on div at bounding box center [168, 264] width 121 height 32
